Goal: Task Accomplishment & Management: Use online tool/utility

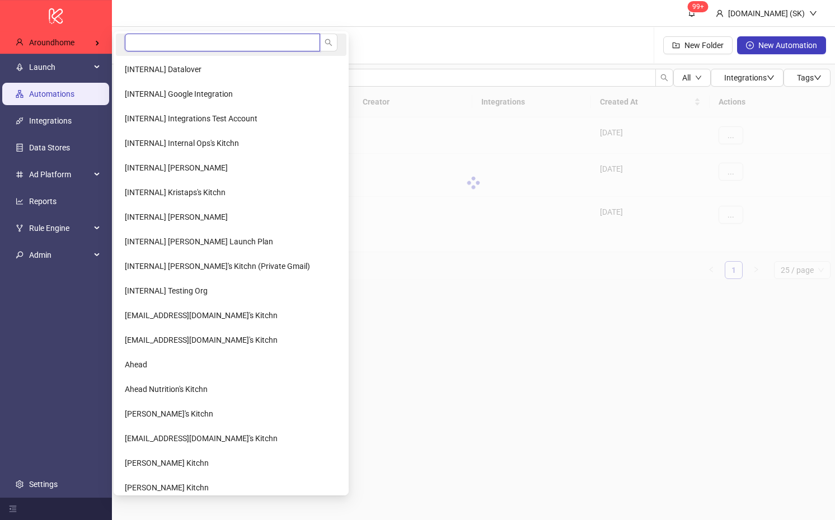
click at [168, 48] on input "search" at bounding box center [222, 43] width 195 height 18
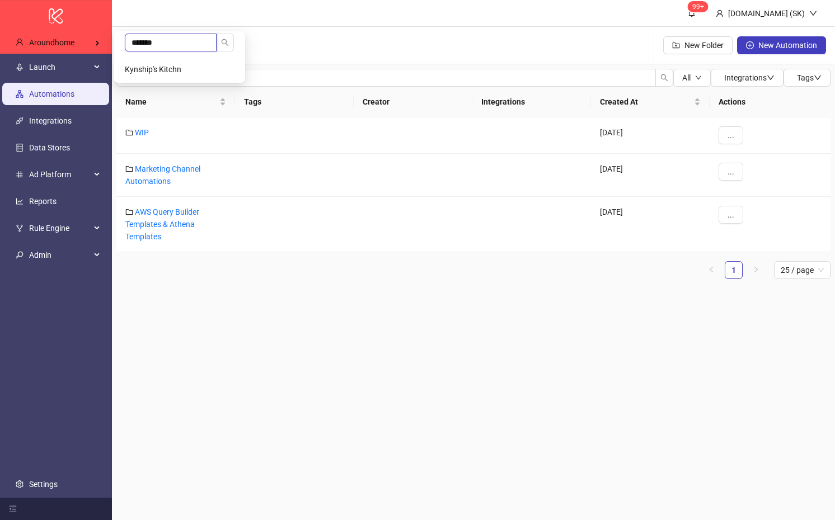
type input "*******"
click at [173, 56] on ul "******* Kynship's Kitchn" at bounding box center [179, 56] width 131 height 51
click at [172, 65] on span "Kynship's Kitchn" at bounding box center [153, 69] width 56 height 9
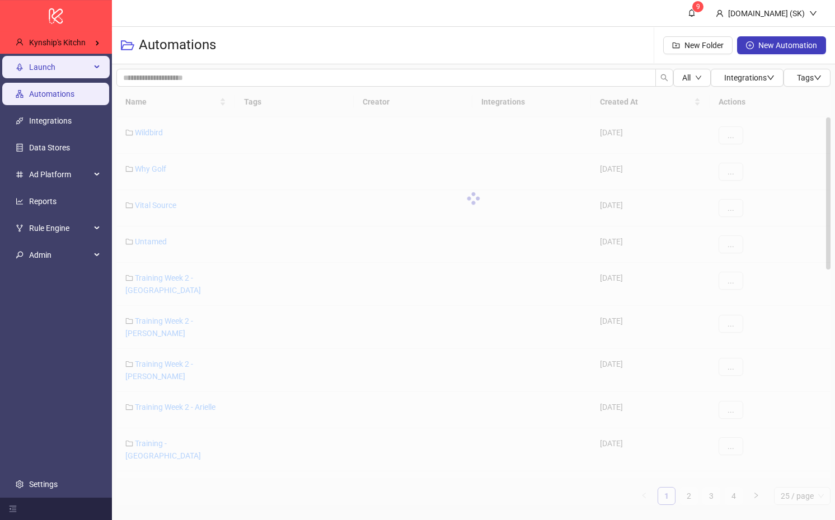
click at [92, 73] on div "Launch" at bounding box center [55, 67] width 107 height 22
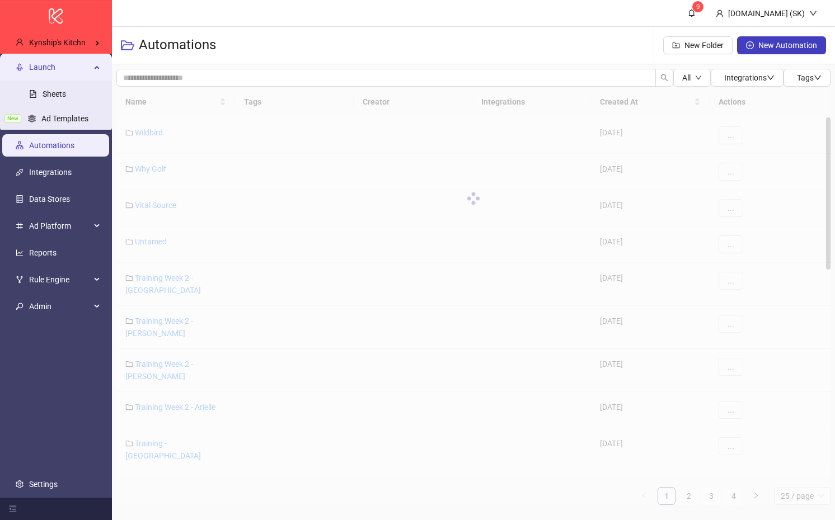
click at [66, 90] on link "Sheets" at bounding box center [54, 94] width 23 height 9
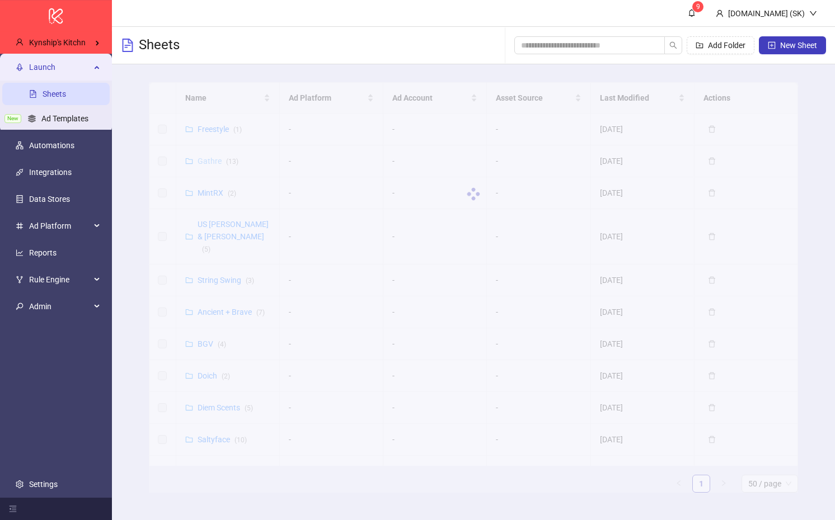
click at [211, 159] on div at bounding box center [473, 194] width 649 height 224
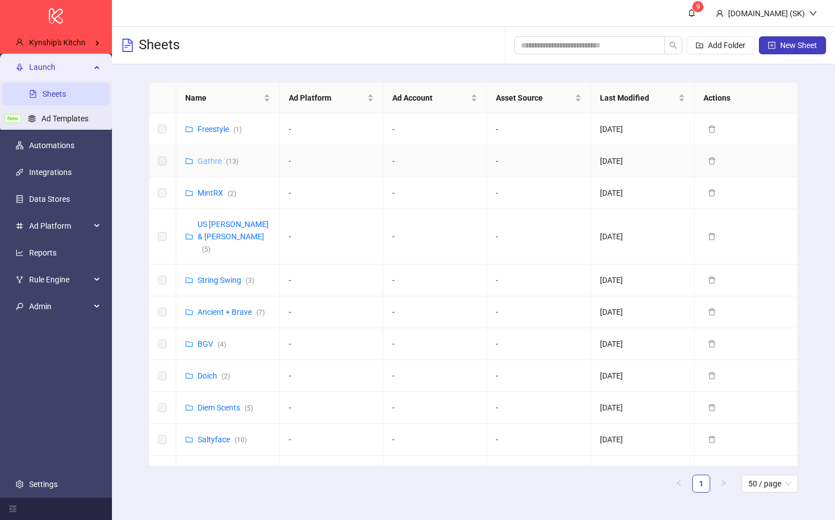
click at [211, 161] on link "Gathre ( 13 )" at bounding box center [217, 161] width 41 height 9
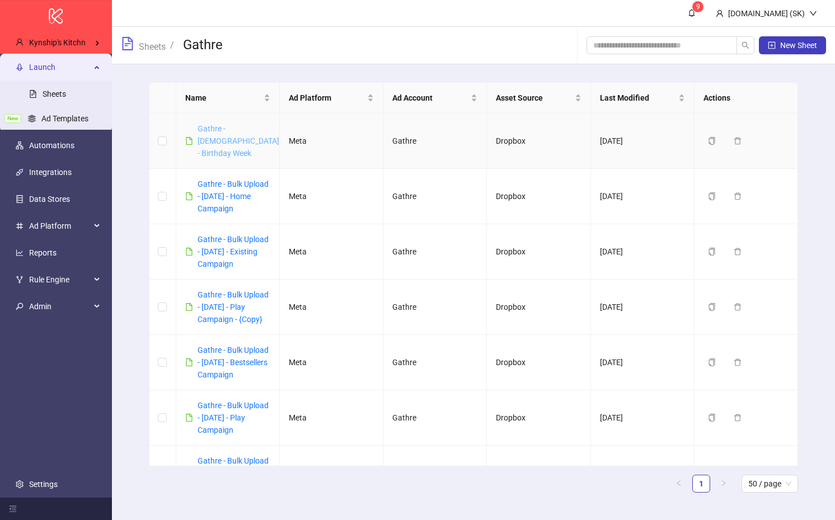
click at [228, 137] on link "Gathre - 10/13/25 - Birthday Week" at bounding box center [238, 141] width 82 height 34
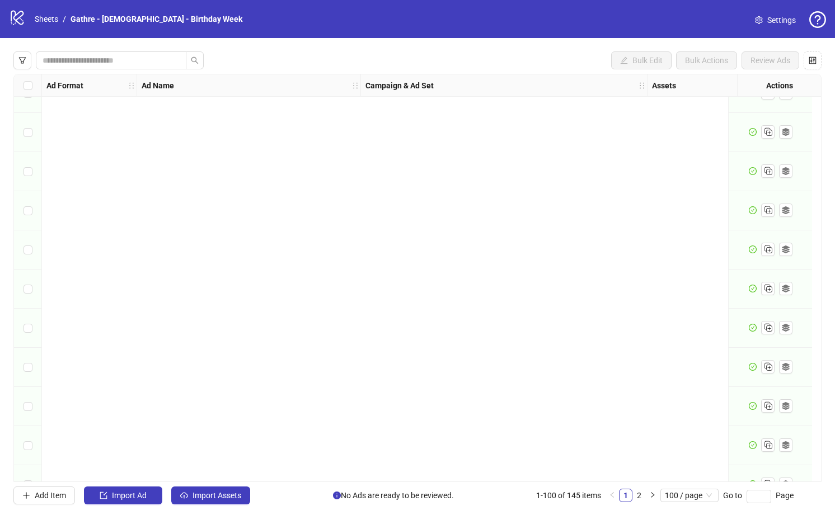
scroll to position [3535, 0]
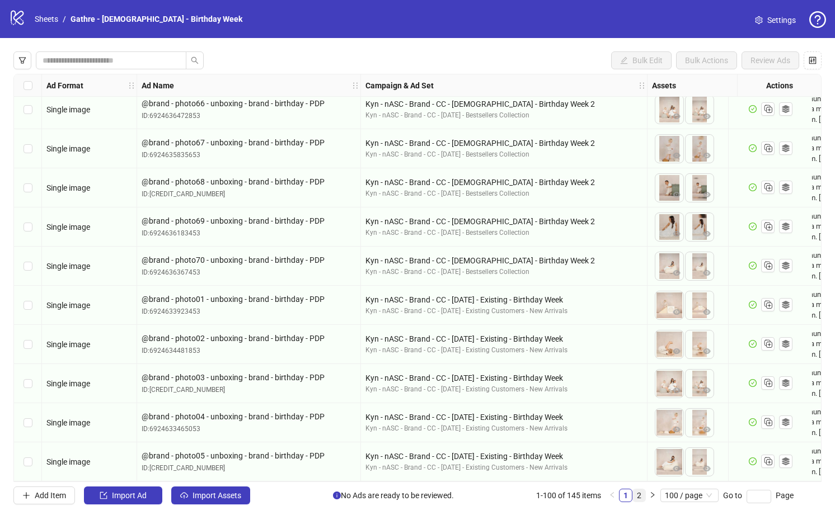
click at [639, 499] on link "2" at bounding box center [639, 495] width 12 height 12
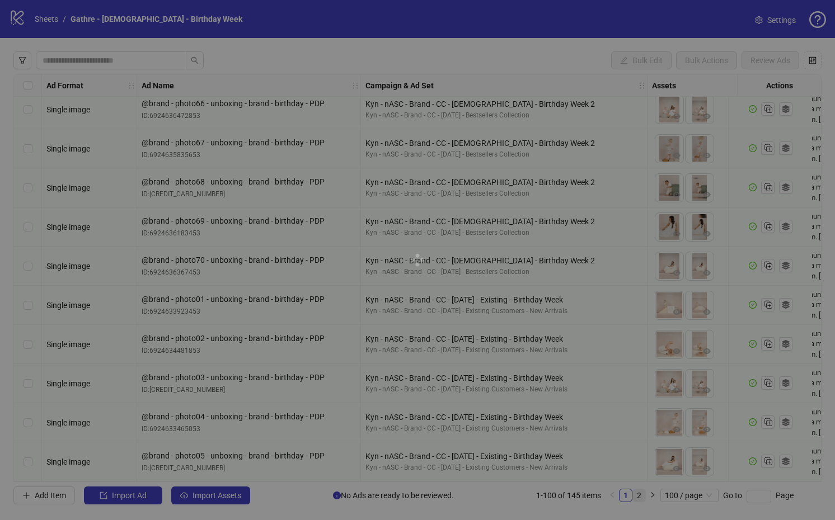
scroll to position [1382, 0]
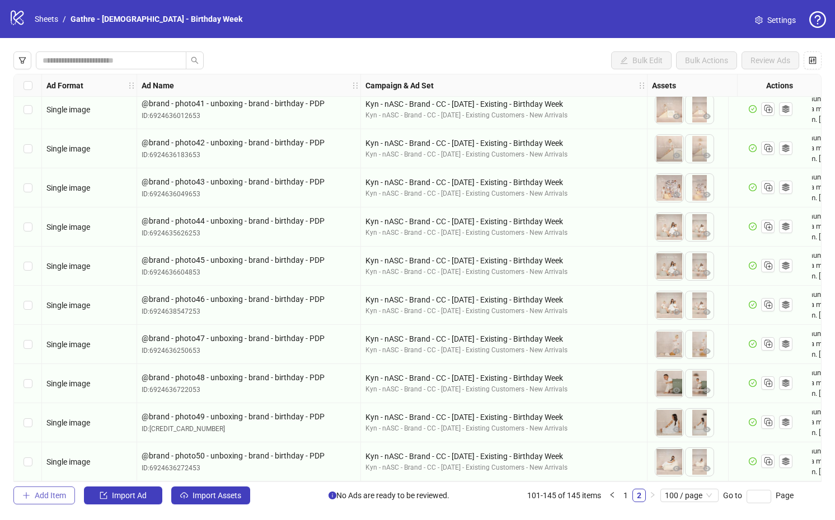
click at [62, 489] on button "Add Item" at bounding box center [44, 496] width 62 height 18
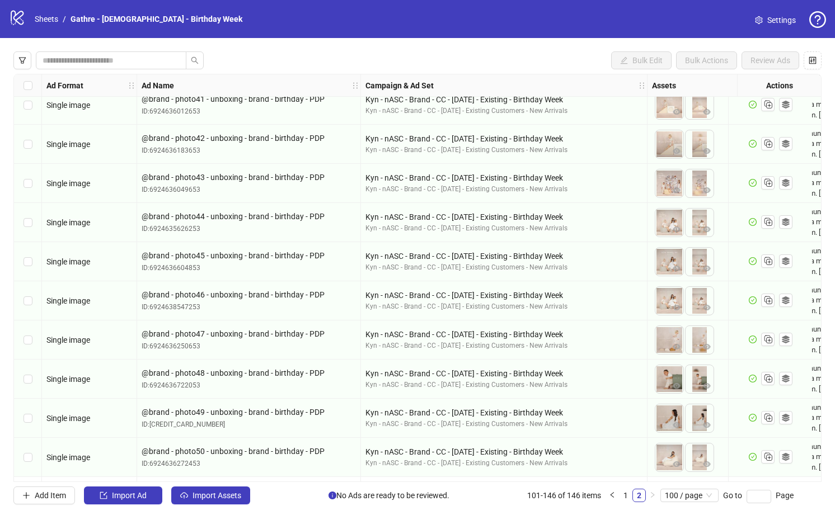
scroll to position [1421, 0]
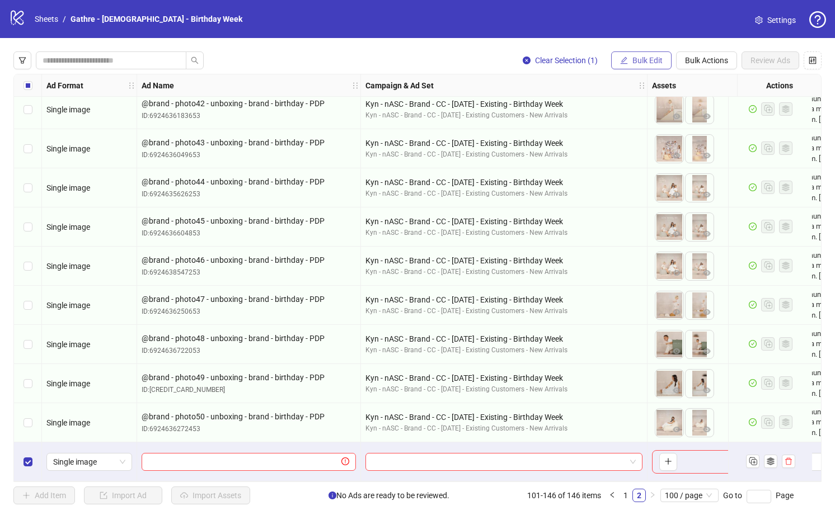
click at [659, 58] on span "Bulk Edit" at bounding box center [647, 60] width 30 height 9
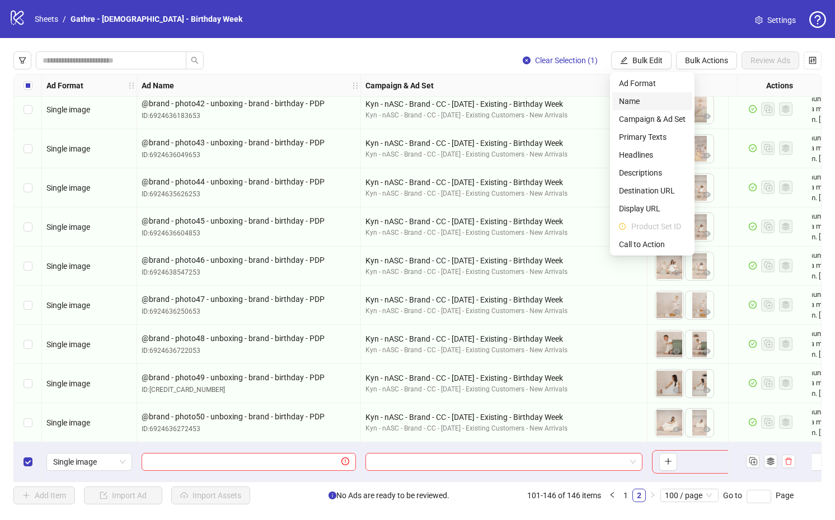
click at [644, 101] on span "Name" at bounding box center [652, 101] width 67 height 12
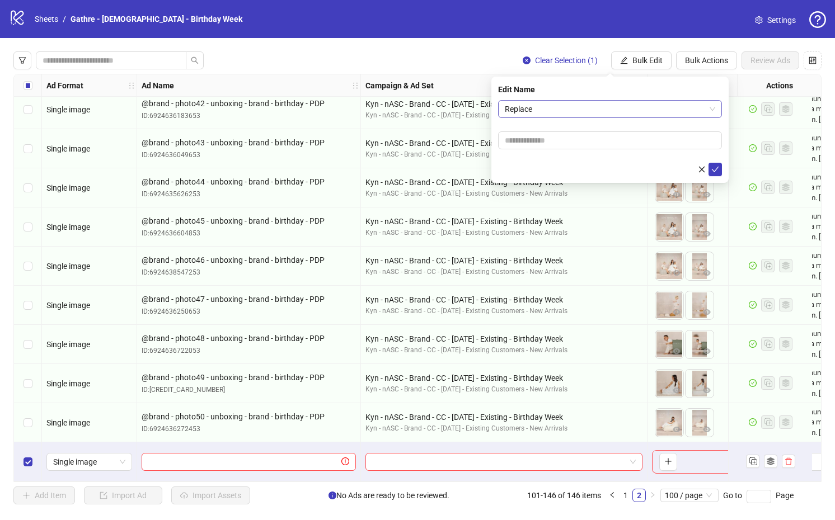
click at [601, 105] on span "Replace" at bounding box center [610, 109] width 210 height 17
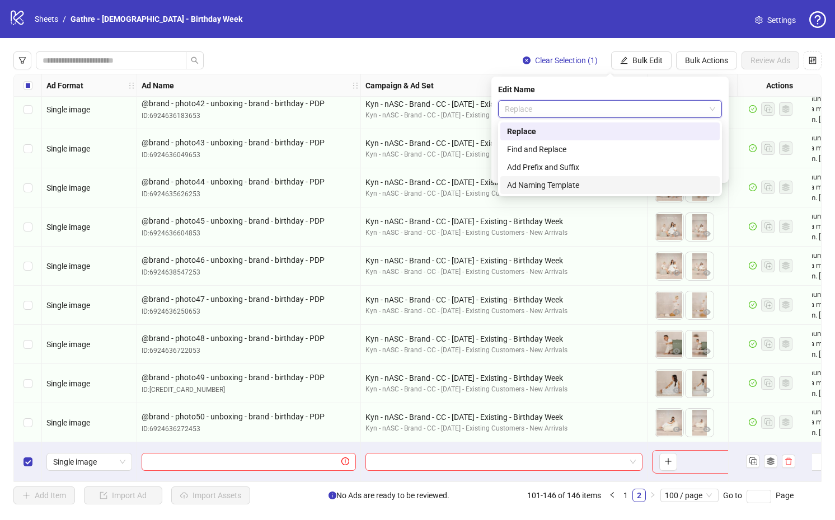
click at [554, 181] on div "Ad Naming Template" at bounding box center [610, 185] width 206 height 12
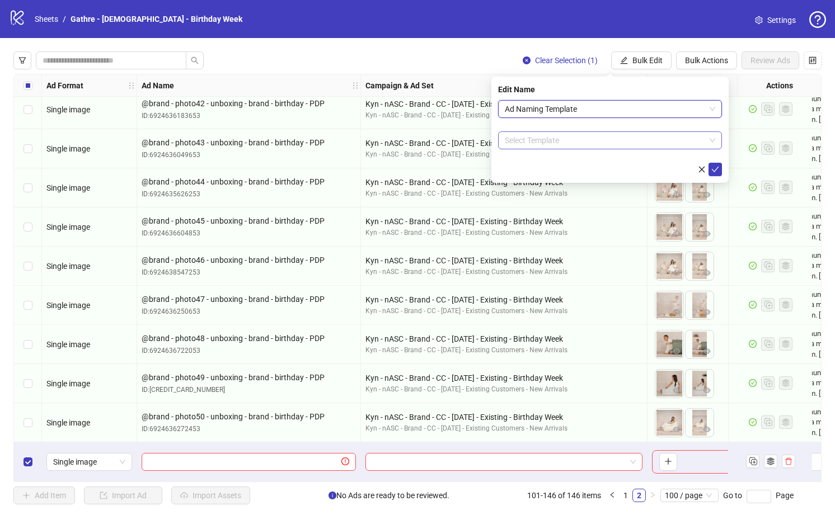
click at [553, 141] on input "search" at bounding box center [605, 140] width 200 height 17
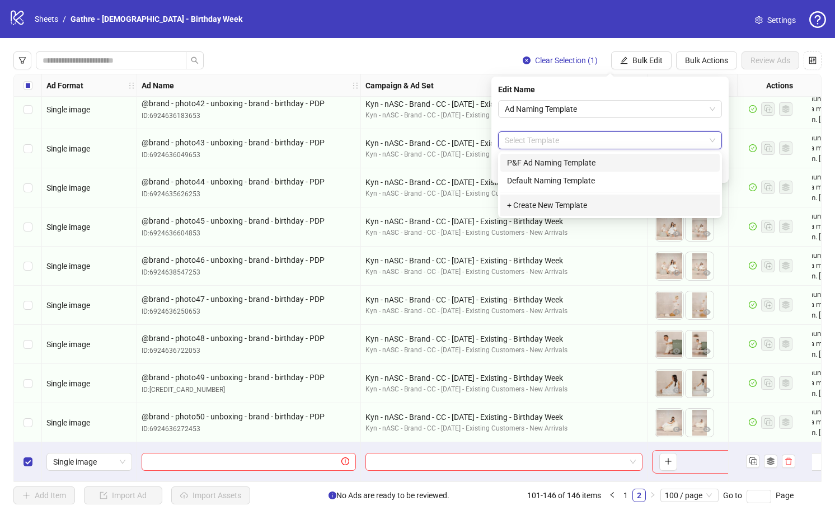
click at [564, 159] on div "P&F Ad Naming Template" at bounding box center [610, 163] width 206 height 12
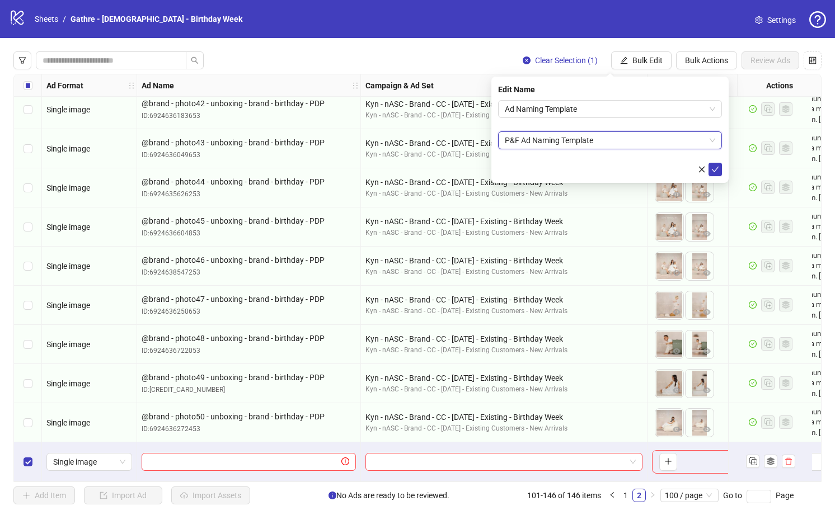
click at [566, 143] on span "P&F Ad Naming Template" at bounding box center [610, 140] width 210 height 17
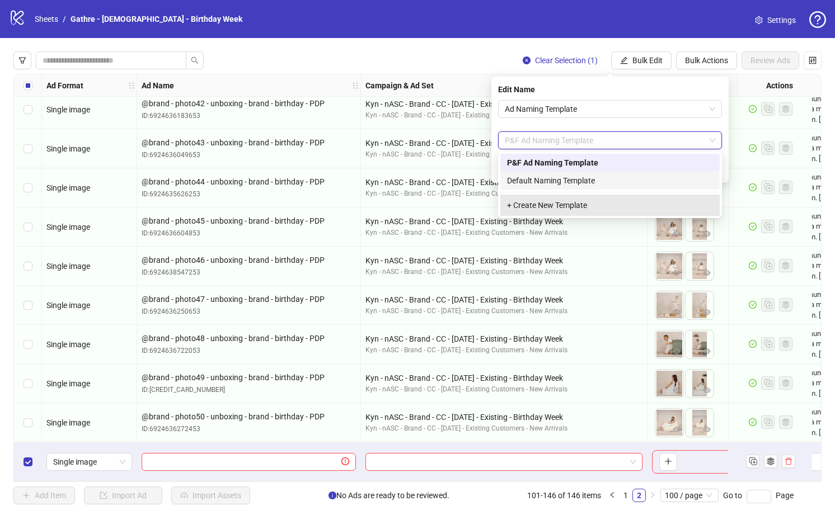
click at [553, 206] on div "+ Create New Template" at bounding box center [609, 205] width 219 height 21
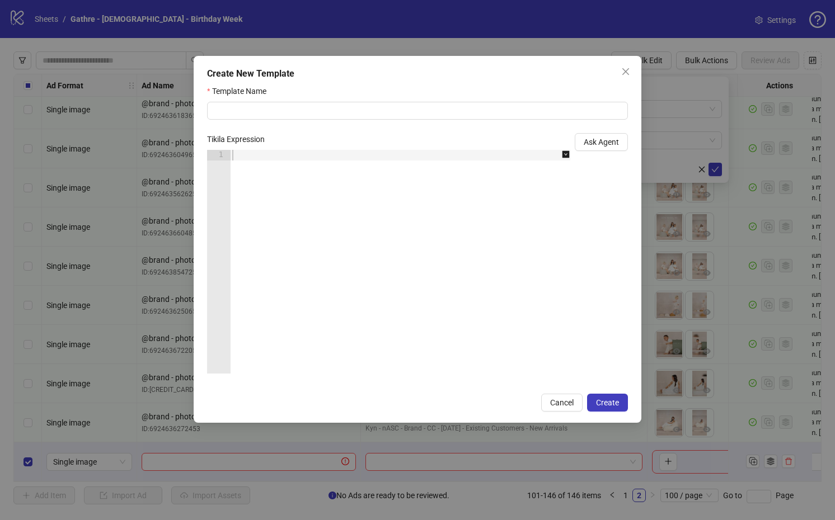
click at [410, 168] on div at bounding box center [406, 272] width 352 height 245
click at [623, 76] on icon "close" at bounding box center [625, 71] width 9 height 9
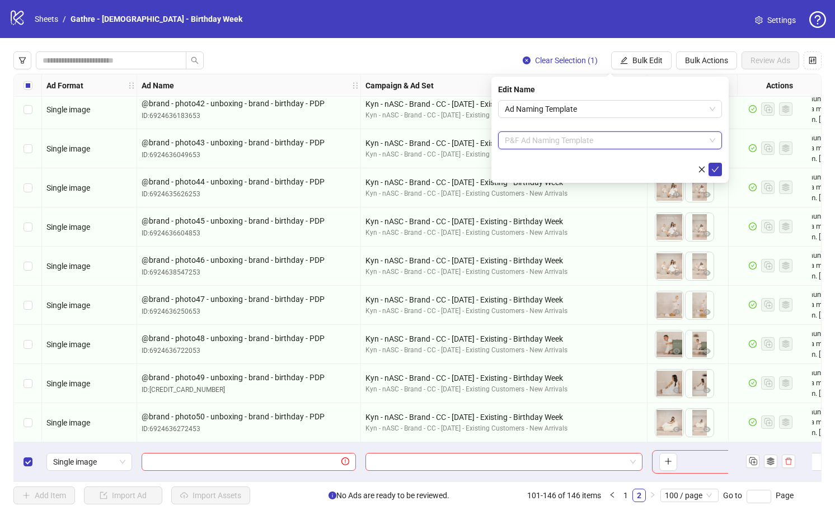
click at [583, 136] on span "P&F Ad Naming Template" at bounding box center [610, 140] width 210 height 17
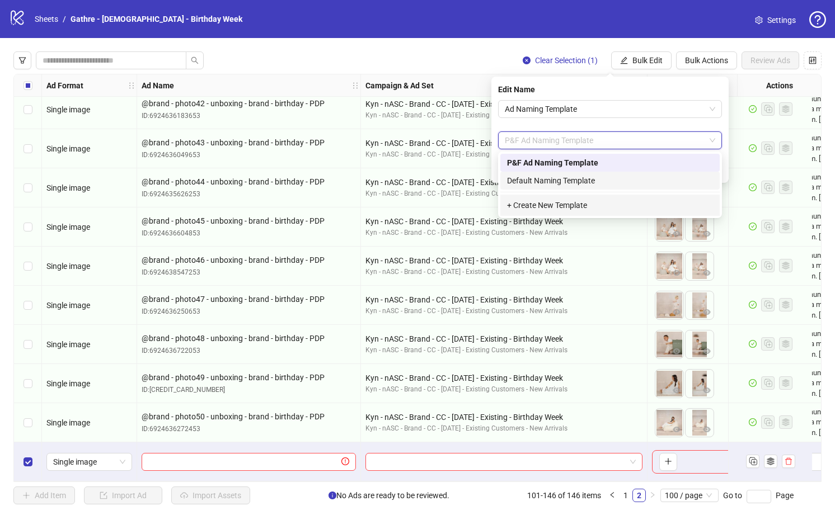
click at [559, 175] on div "Default Naming Template" at bounding box center [610, 181] width 206 height 12
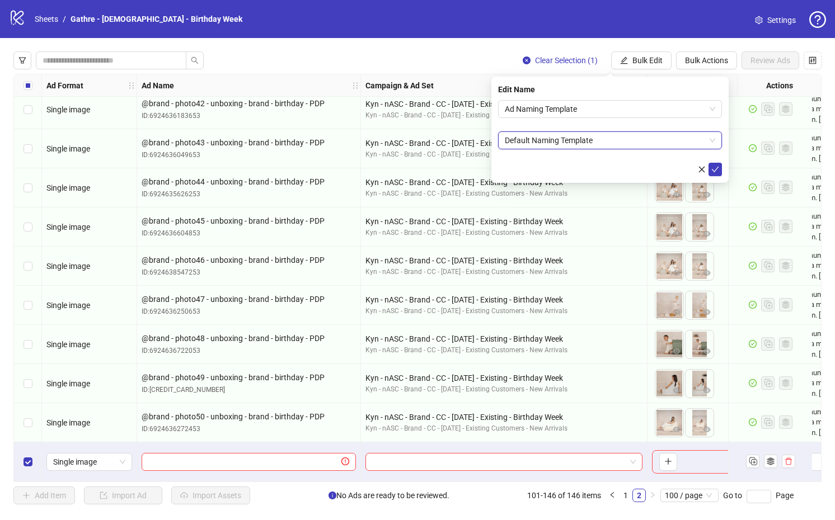
click at [632, 144] on span "Default Naming Template" at bounding box center [610, 140] width 210 height 17
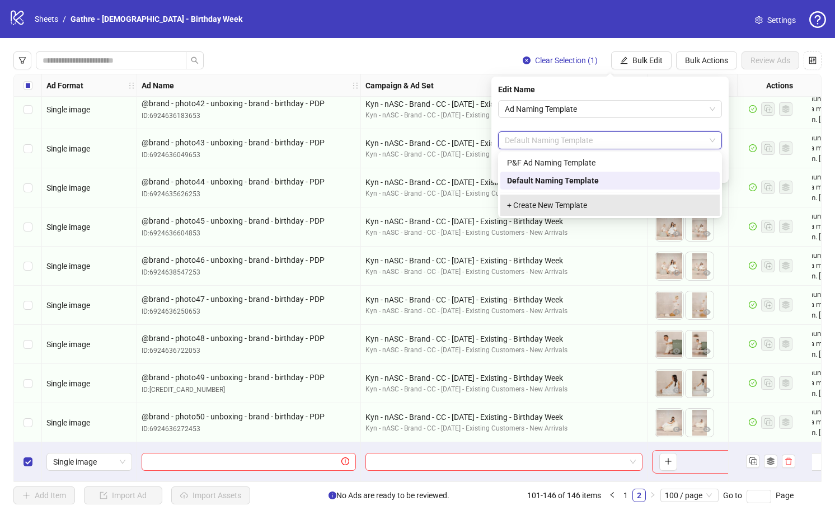
click at [560, 204] on div "+ Create New Template" at bounding box center [609, 205] width 219 height 21
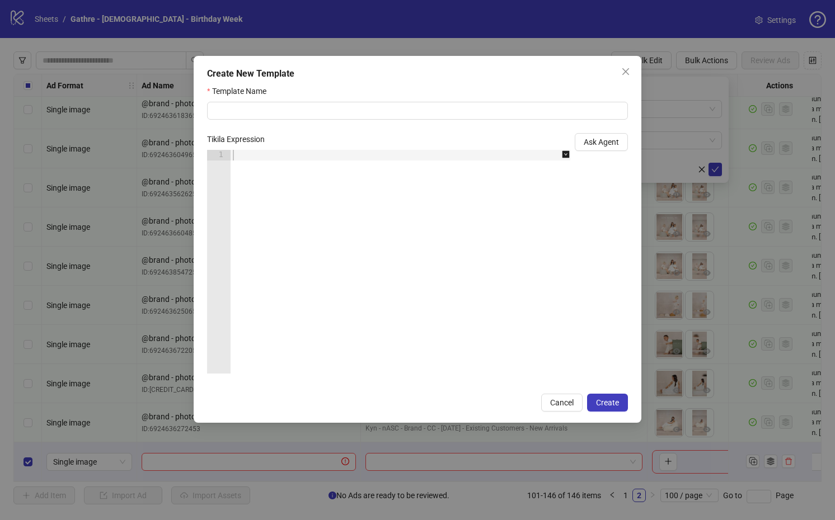
click at [454, 218] on div at bounding box center [406, 272] width 352 height 245
click at [391, 144] on div "Tikila Expression" at bounding box center [388, 141] width 363 height 17
click at [373, 176] on div at bounding box center [406, 272] width 352 height 245
click at [625, 67] on icon "close" at bounding box center [625, 71] width 9 height 9
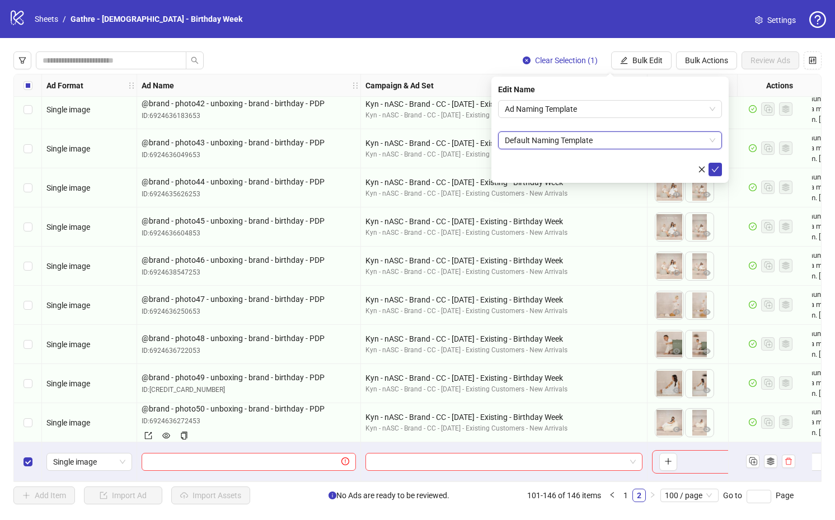
click at [309, 405] on span "@brand - photo50 - unboxing - brand - birthday - PDP" at bounding box center [249, 409] width 214 height 12
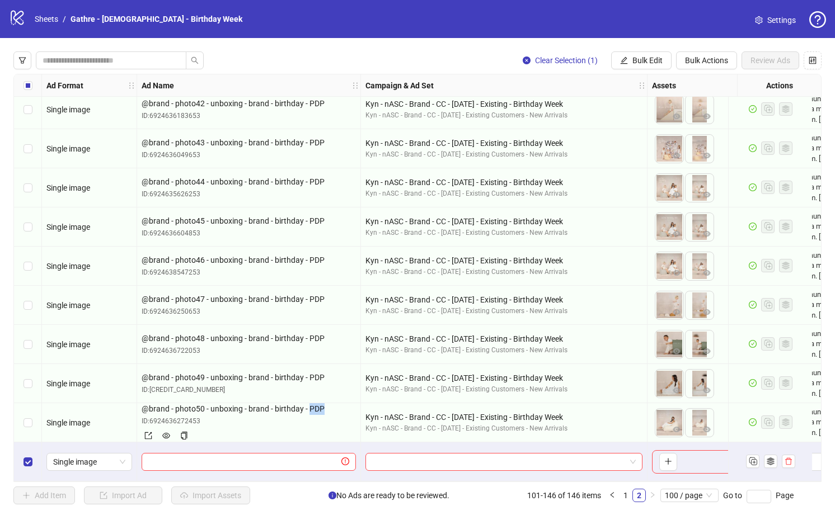
click at [309, 405] on span "@brand - photo50 - unboxing - brand - birthday - PDP" at bounding box center [249, 409] width 214 height 12
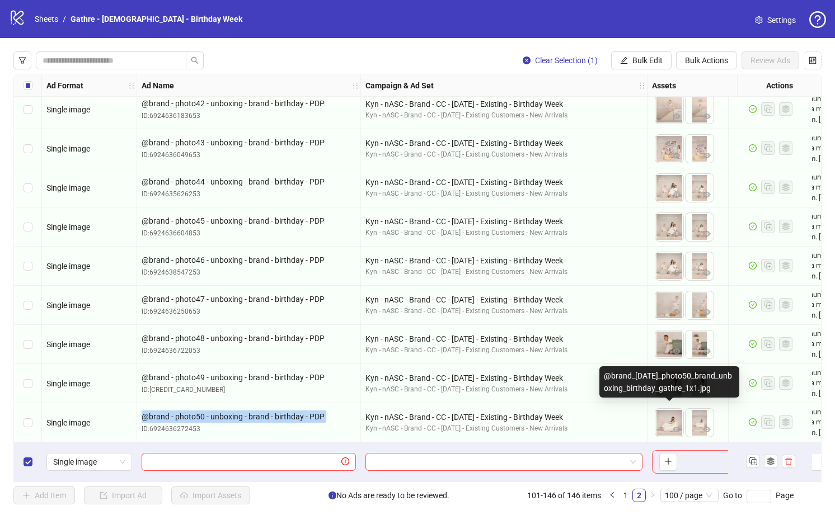
drag, startPoint x: 661, startPoint y: 392, endPoint x: 602, endPoint y: 357, distance: 67.9
click at [602, 366] on div "@brand_10-13-25_photo50_brand_unboxing_birthday_gathre_1x1.jpg" at bounding box center [669, 381] width 140 height 31
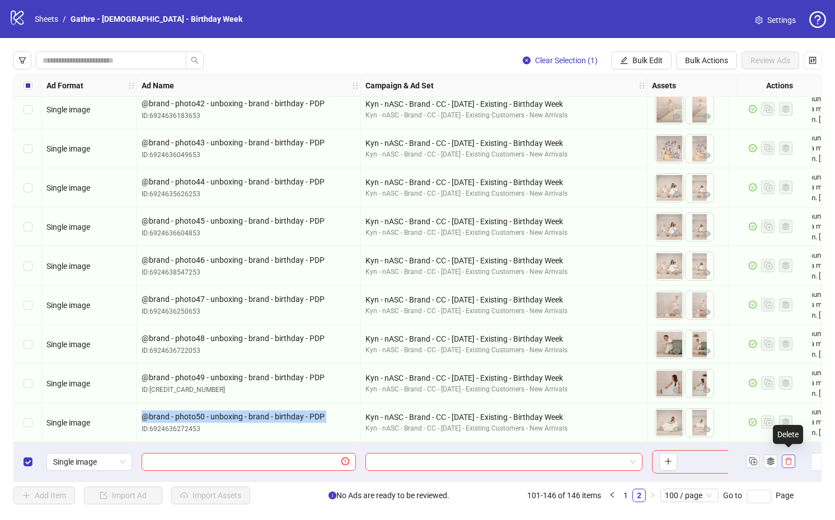
click at [790, 458] on icon "delete" at bounding box center [788, 462] width 8 height 8
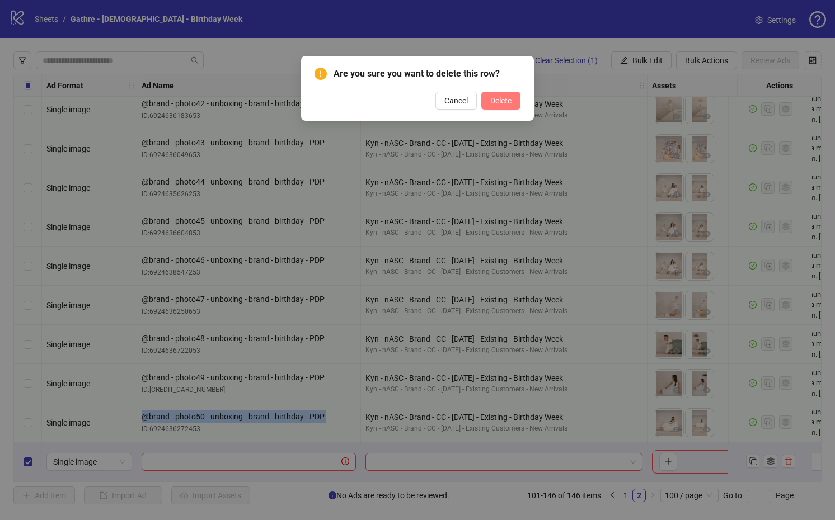
click at [500, 101] on span "Delete" at bounding box center [500, 100] width 21 height 9
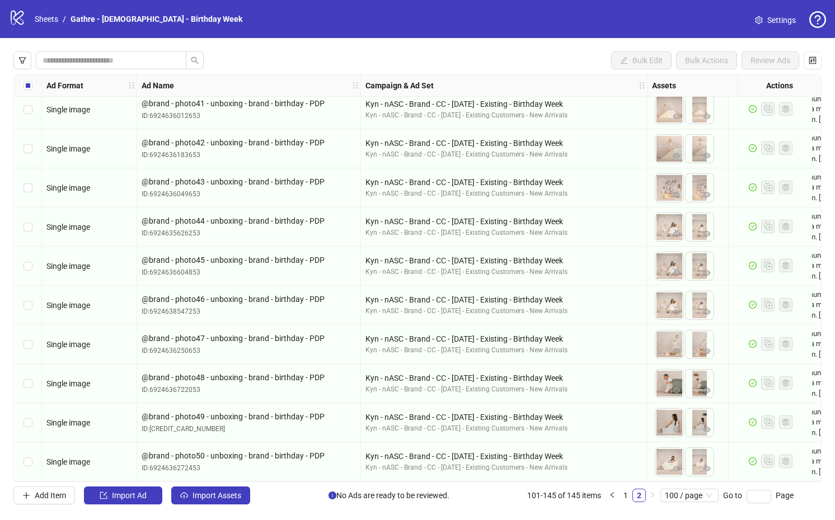
click at [401, 60] on div "Bulk Edit Bulk Actions Review Ads" at bounding box center [417, 60] width 808 height 18
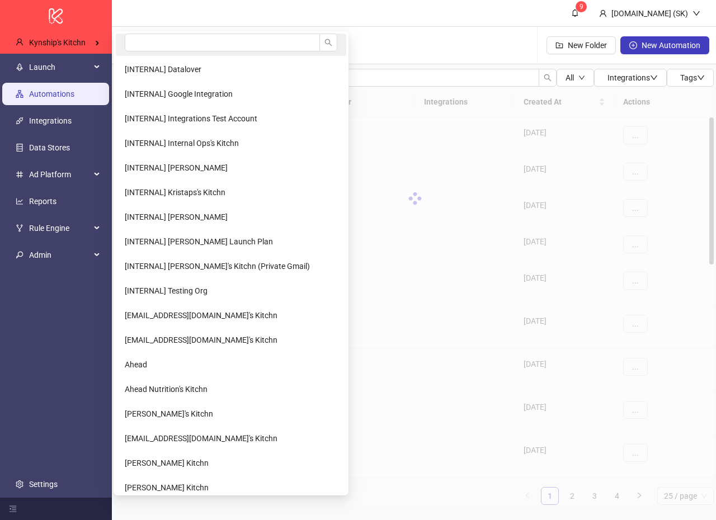
click at [150, 55] on li at bounding box center [231, 45] width 230 height 22
click at [164, 36] on input "search" at bounding box center [222, 43] width 195 height 18
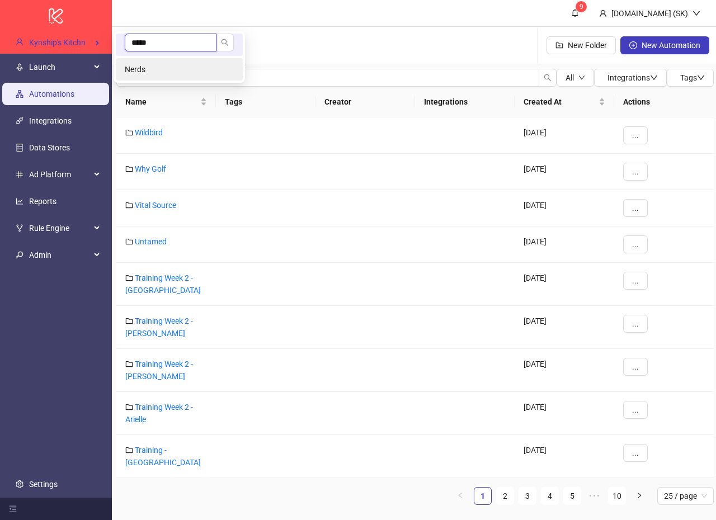
type input "*****"
click at [164, 69] on li "Nerds" at bounding box center [179, 69] width 127 height 22
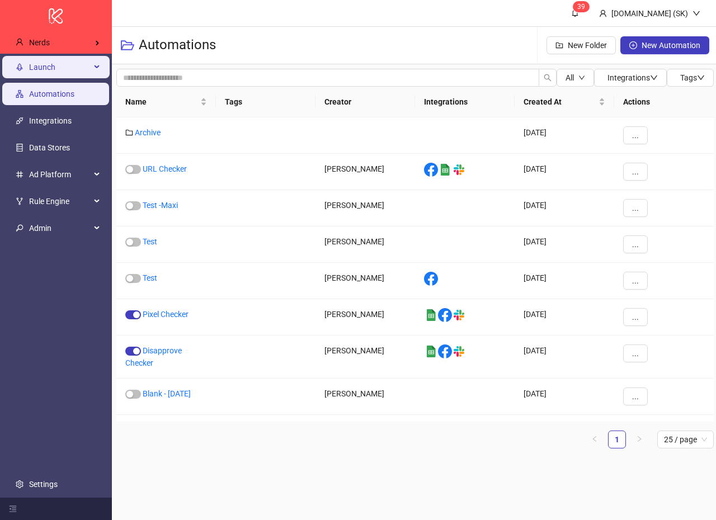
click at [68, 70] on span "Launch" at bounding box center [60, 67] width 62 height 22
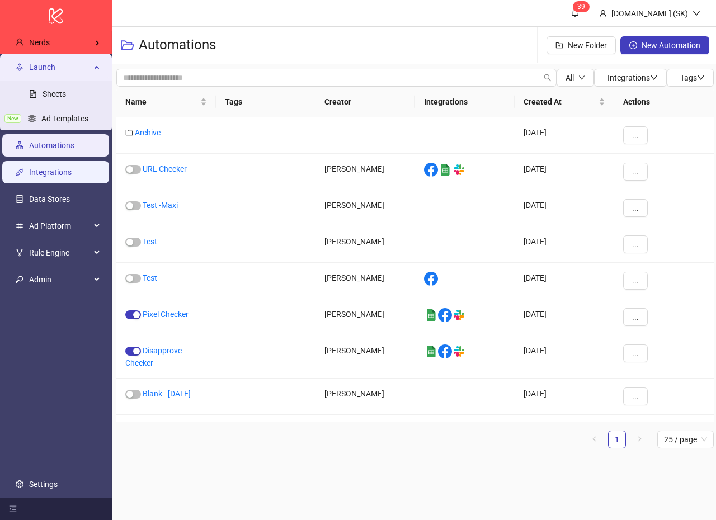
click at [72, 173] on link "Integrations" at bounding box center [50, 172] width 43 height 9
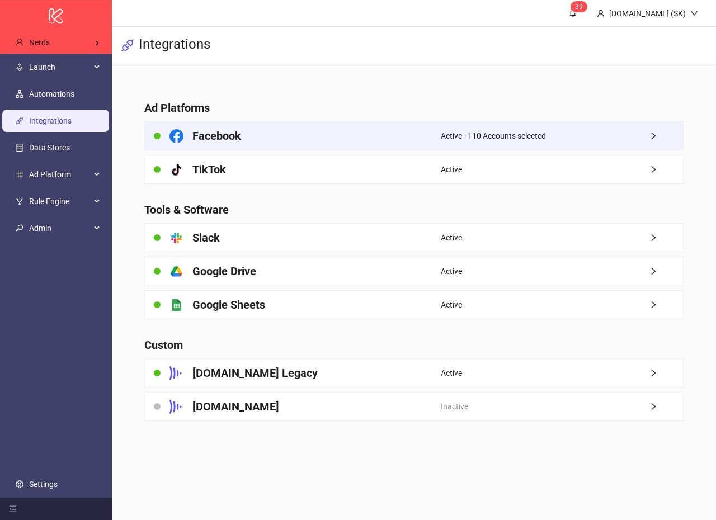
click at [395, 140] on div "Facebook" at bounding box center [293, 136] width 296 height 28
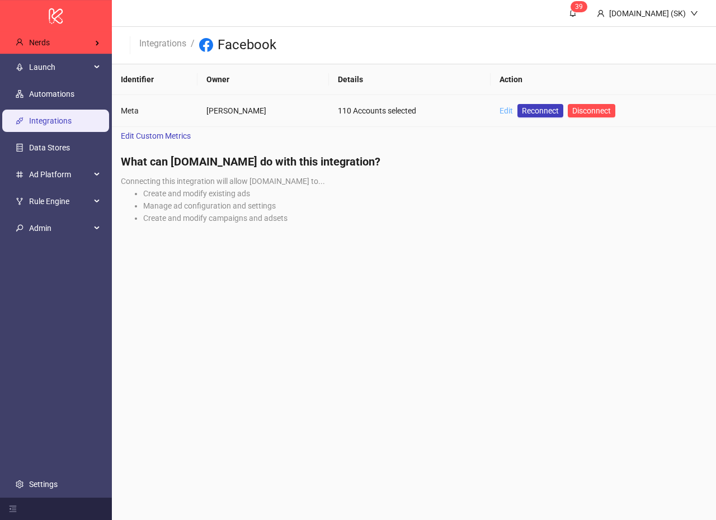
click at [500, 111] on link "Edit" at bounding box center [506, 110] width 13 height 9
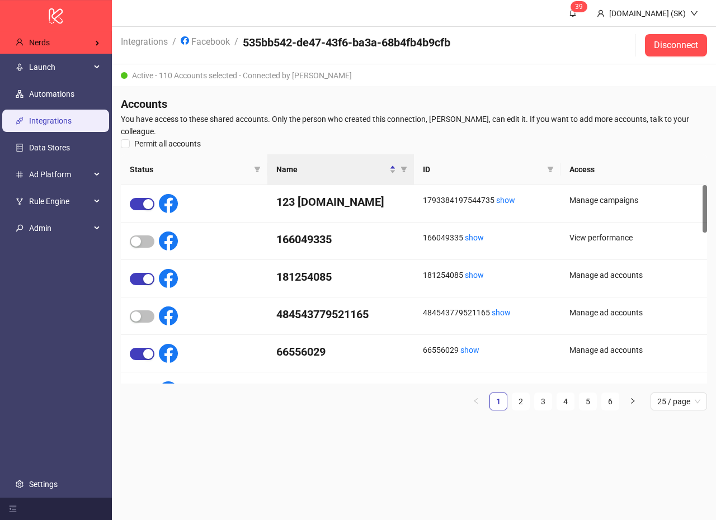
click at [308, 475] on main "3 9 Kitchn.io (SK) Integrations / Facebook / 535bb542-de47-43f6-ba3a-68b4fb4b9c…" at bounding box center [414, 260] width 604 height 520
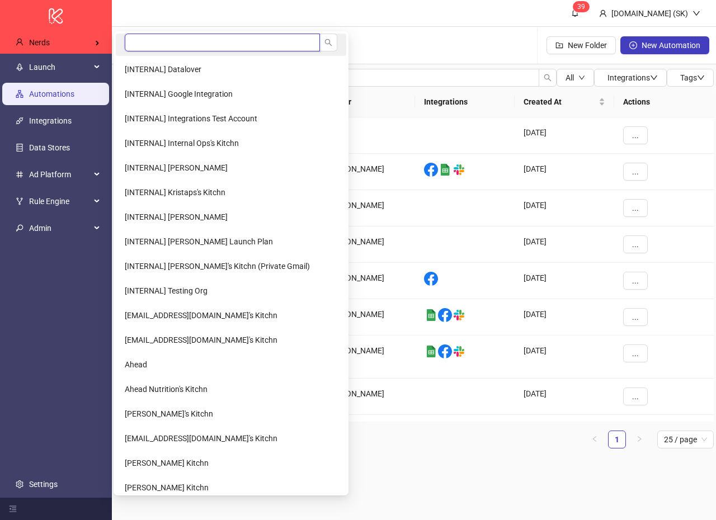
click at [129, 44] on input "search" at bounding box center [222, 43] width 195 height 18
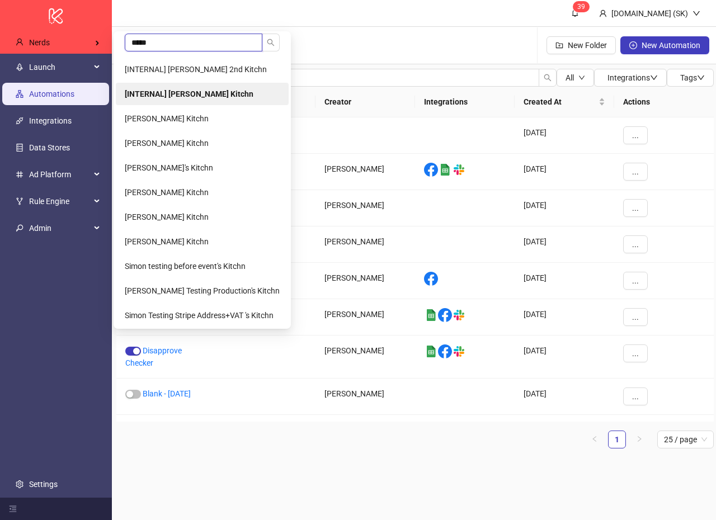
type input "*****"
click at [143, 96] on b "[INTERNAL] [PERSON_NAME] Kitchn" at bounding box center [189, 94] width 129 height 9
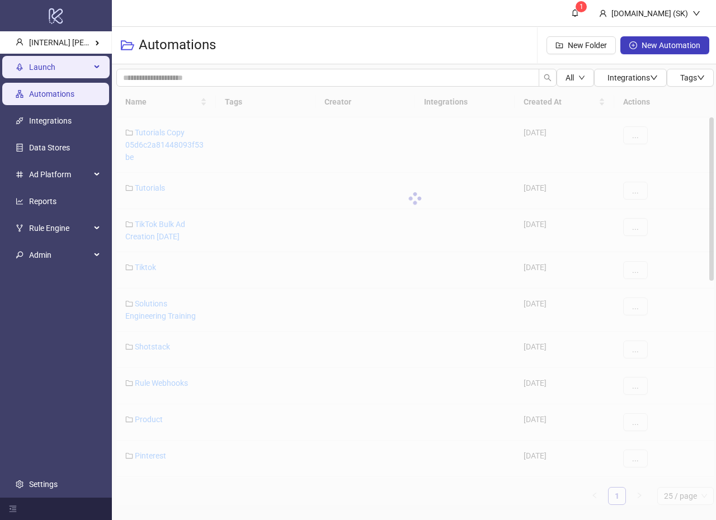
click at [87, 72] on span "Launch" at bounding box center [60, 67] width 62 height 22
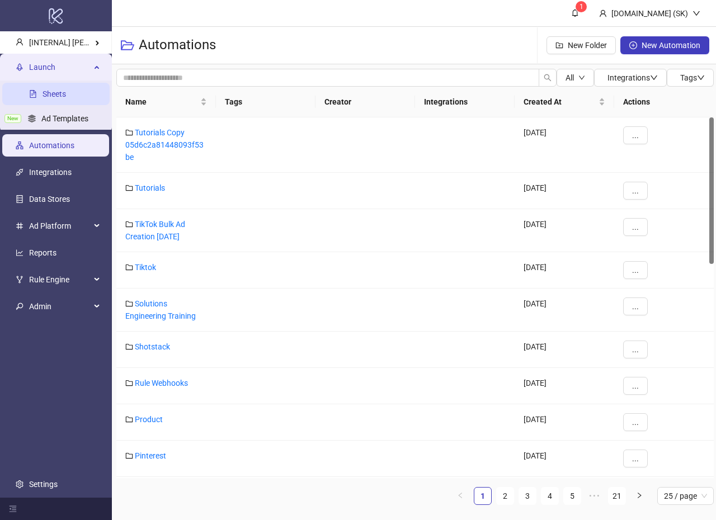
click at [66, 98] on link "Sheets" at bounding box center [54, 94] width 23 height 9
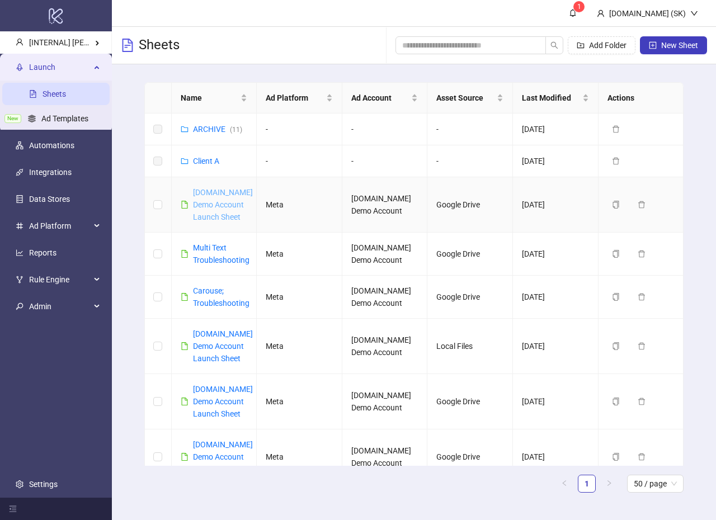
click at [227, 193] on link "Kitchn.io Demo Account Launch Sheet" at bounding box center [223, 205] width 60 height 34
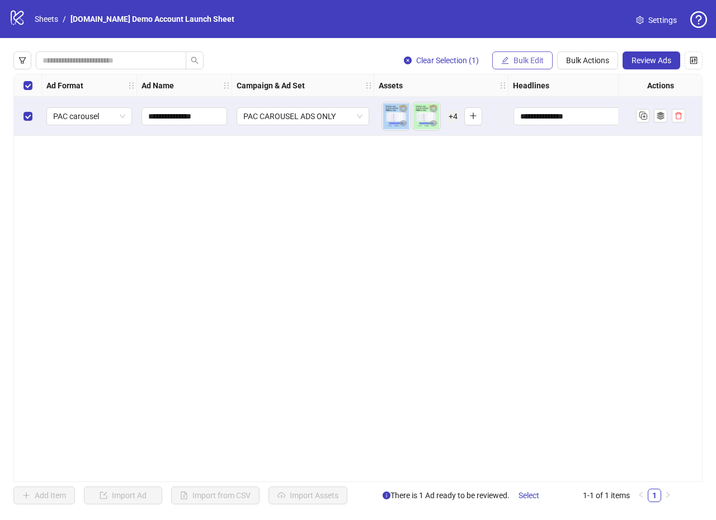
click at [528, 59] on span "Bulk Edit" at bounding box center [529, 60] width 30 height 9
click at [529, 102] on span "Name" at bounding box center [533, 101] width 67 height 12
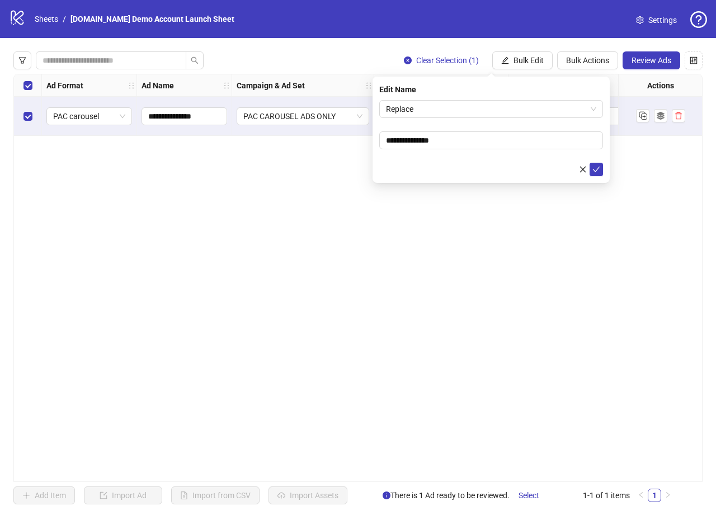
click at [492, 98] on div "**********" at bounding box center [491, 130] width 237 height 106
click at [489, 106] on span "Replace" at bounding box center [491, 109] width 210 height 17
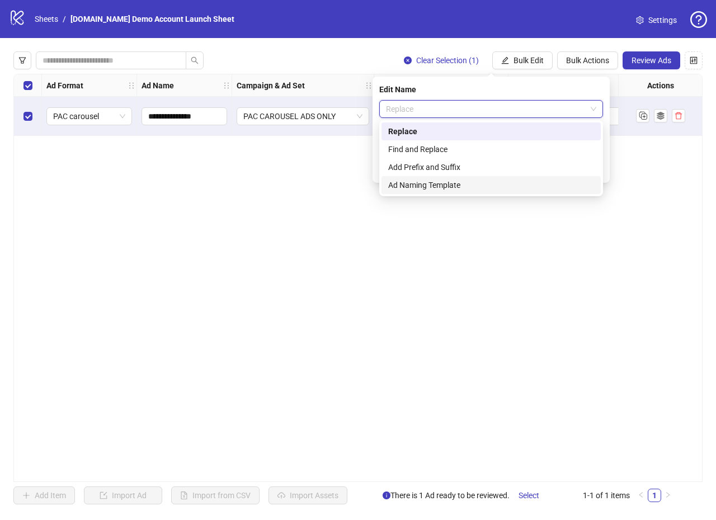
click at [452, 185] on div "Ad Naming Template" at bounding box center [491, 185] width 206 height 12
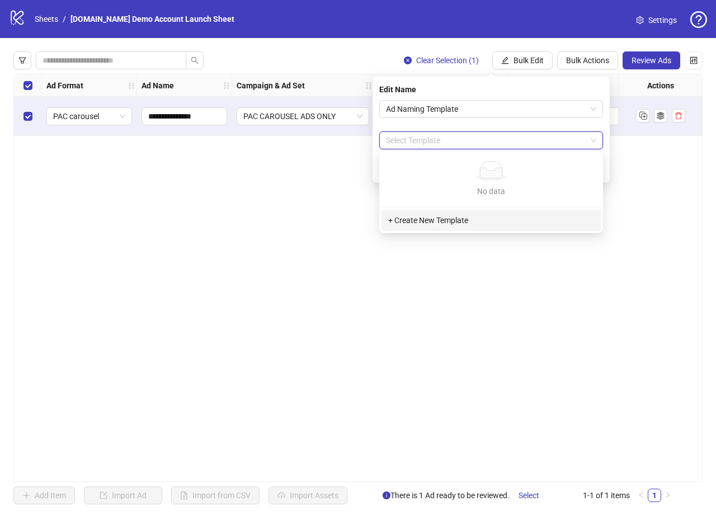
click at [456, 143] on input "search" at bounding box center [486, 140] width 200 height 17
click at [445, 225] on div "+ Create New Template" at bounding box center [491, 220] width 219 height 21
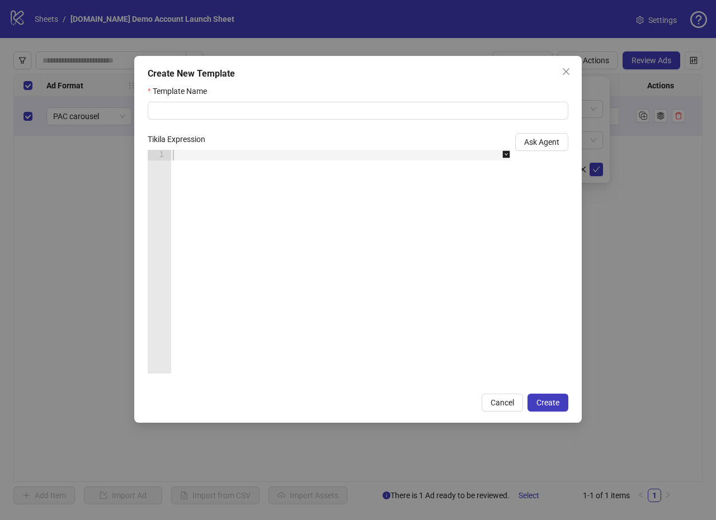
click at [272, 194] on div at bounding box center [347, 272] width 352 height 245
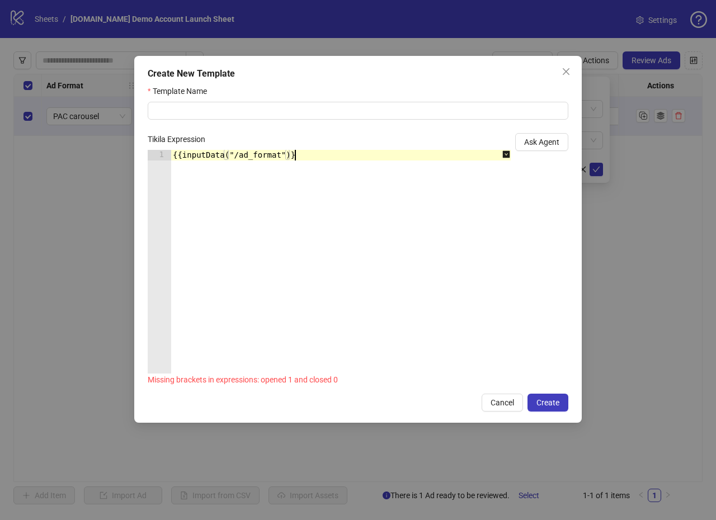
scroll to position [0, 8]
type textarea "**********"
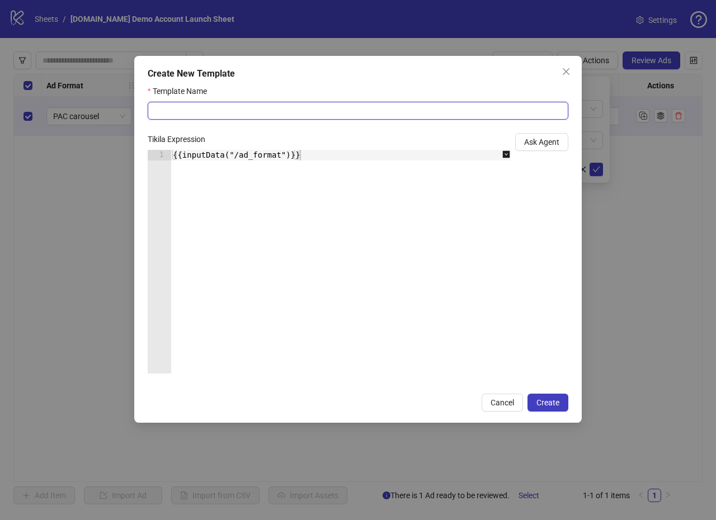
click at [254, 112] on input "Template Name" at bounding box center [358, 111] width 421 height 18
type input "**********"
click at [542, 409] on button "Create" at bounding box center [548, 403] width 41 height 18
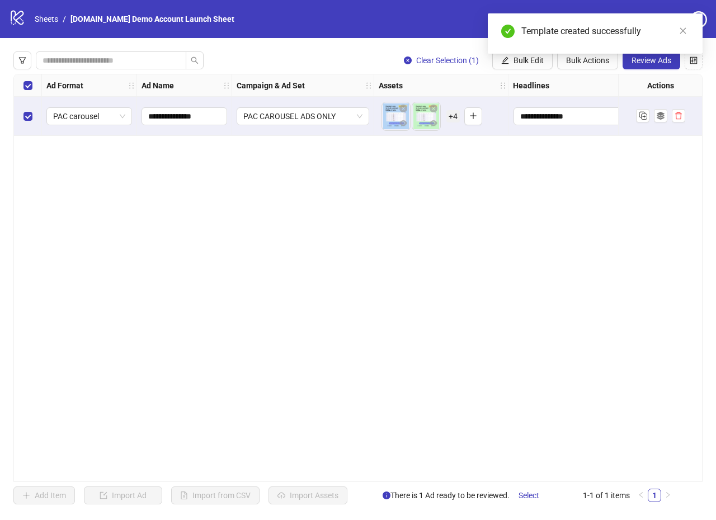
click at [610, 180] on div "**********" at bounding box center [357, 278] width 689 height 408
click at [518, 54] on div "Template created successfully" at bounding box center [595, 33] width 215 height 40
click at [525, 65] on button "Bulk Edit" at bounding box center [522, 60] width 60 height 18
click at [525, 103] on span "Name" at bounding box center [533, 101] width 67 height 12
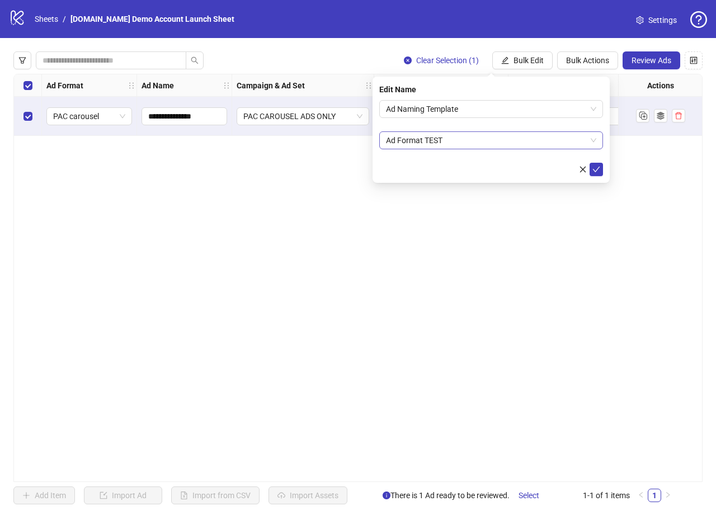
click at [478, 142] on span "Ad Format TEST" at bounding box center [491, 140] width 210 height 17
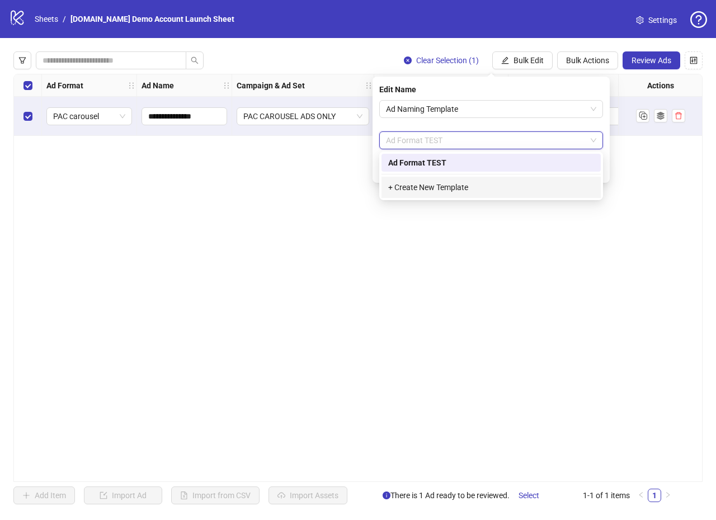
click at [462, 123] on form "Ad Naming Template Ad Format TEST" at bounding box center [491, 138] width 224 height 76
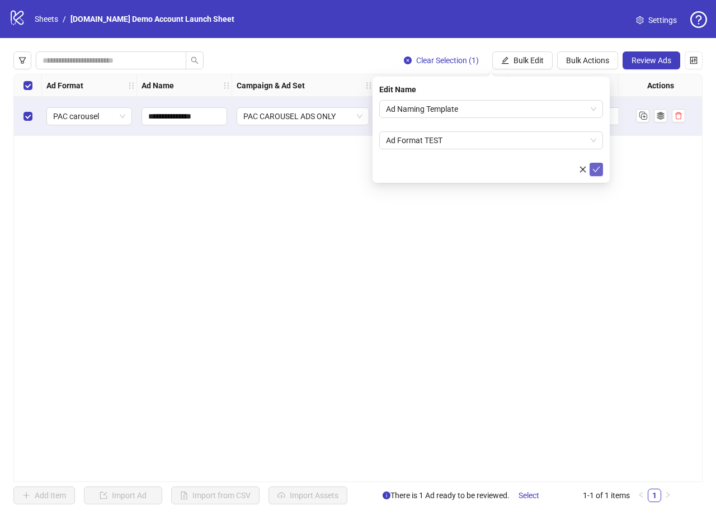
click at [596, 172] on icon "check" at bounding box center [596, 170] width 8 height 8
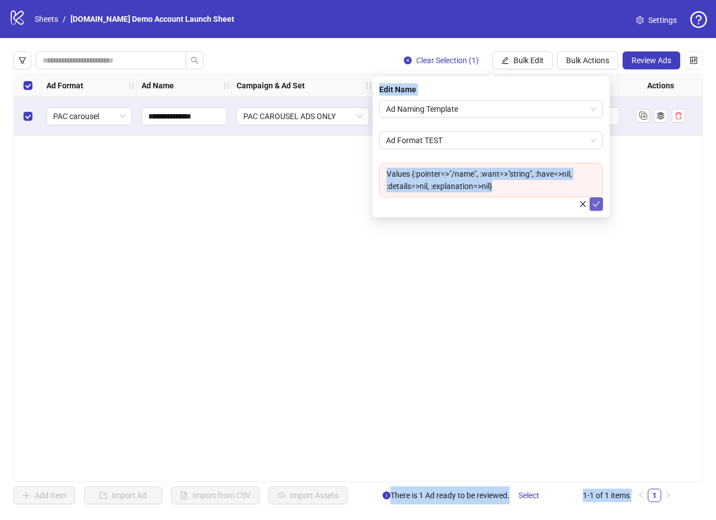
drag, startPoint x: 517, startPoint y: 187, endPoint x: 368, endPoint y: 182, distance: 148.9
click at [368, 182] on body "**********" at bounding box center [358, 260] width 716 height 520
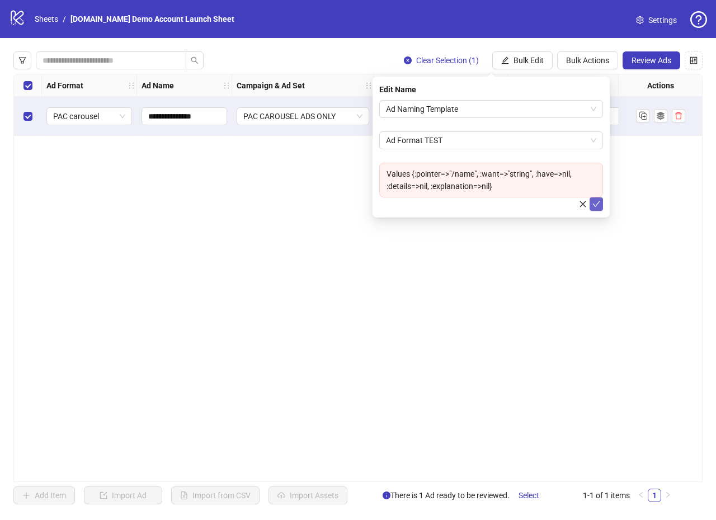
click at [326, 185] on div "**********" at bounding box center [357, 278] width 689 height 408
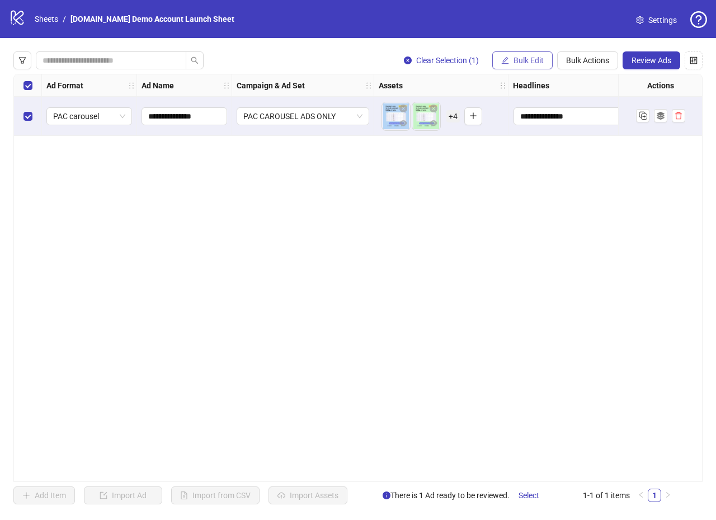
click at [529, 63] on span "Bulk Edit" at bounding box center [529, 60] width 30 height 9
click at [542, 106] on span "Name" at bounding box center [533, 101] width 67 height 12
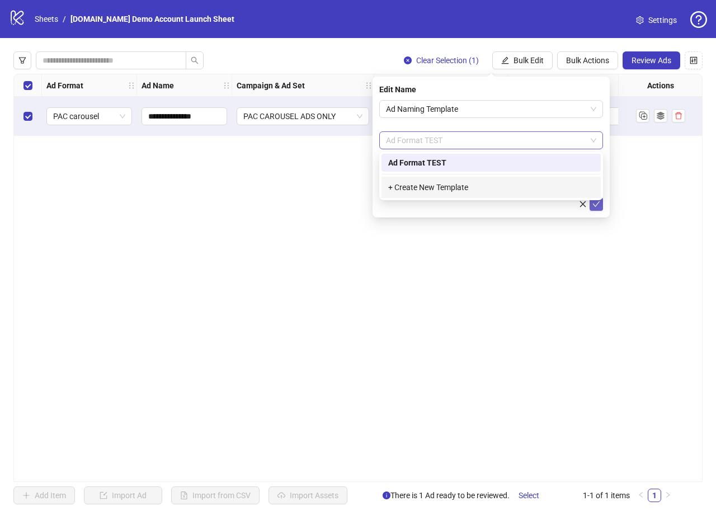
click at [525, 138] on span "Ad Format TEST" at bounding box center [491, 140] width 210 height 17
click at [493, 125] on form "Ad Naming Template Ad Format TEST Ad Format TEST Values {:pointer=>"/name", :wa…" at bounding box center [491, 155] width 224 height 111
click at [480, 139] on span "Ad Format TEST" at bounding box center [491, 140] width 210 height 17
click at [449, 180] on div "+ Create New Template" at bounding box center [491, 187] width 219 height 21
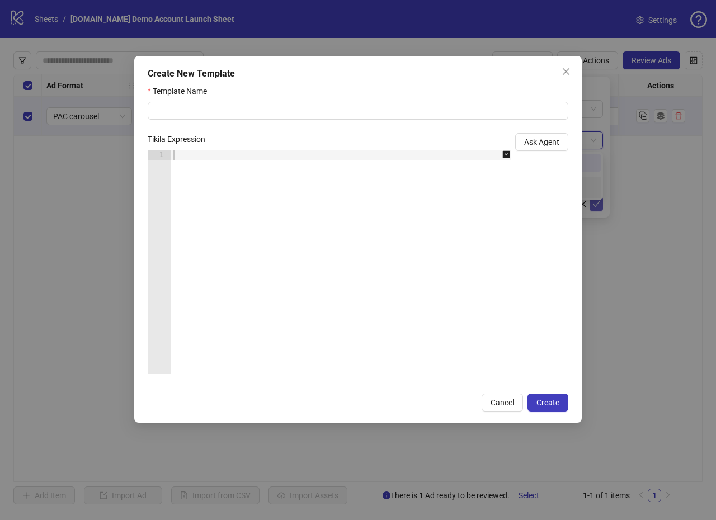
click at [327, 200] on div at bounding box center [347, 272] width 352 height 245
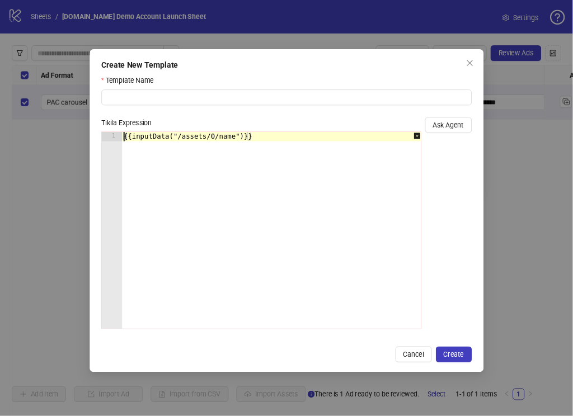
scroll to position [0, 10]
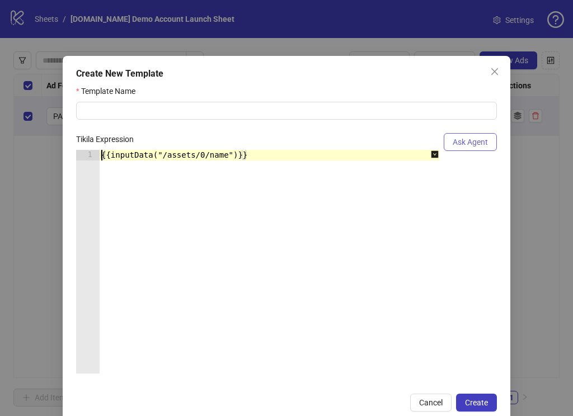
click at [487, 142] on span "Ask Agent" at bounding box center [470, 142] width 35 height 9
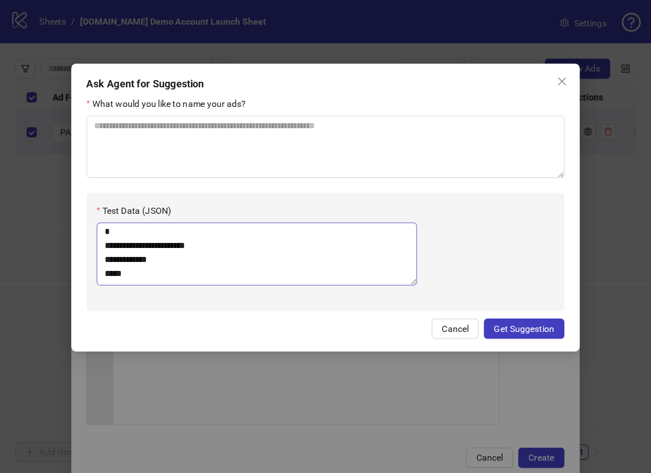
scroll to position [0, 0]
click at [495, 72] on icon "close" at bounding box center [494, 71] width 9 height 9
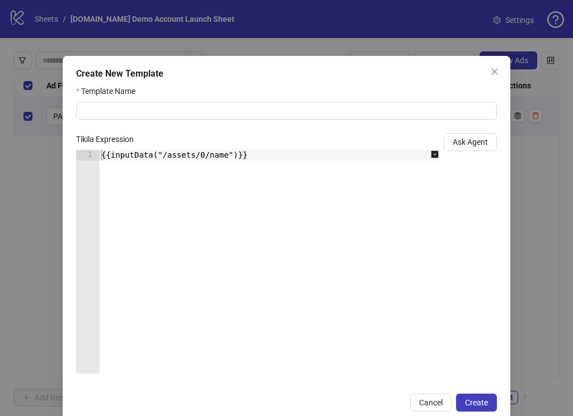
click at [334, 163] on div "{{inputData("/assets/0/name")}}" at bounding box center [275, 272] width 352 height 245
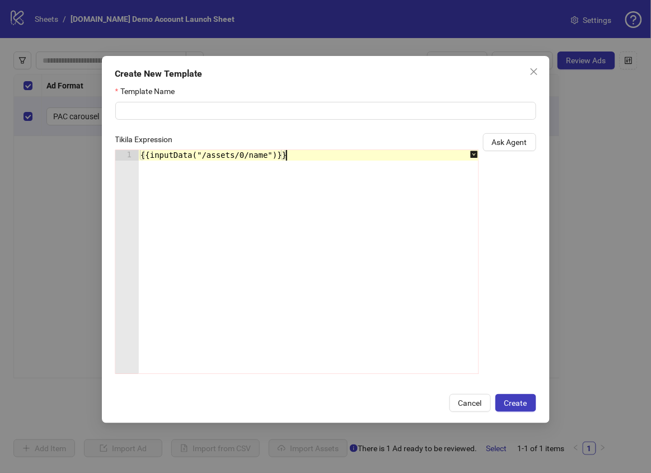
scroll to position [0, 10]
click at [516, 142] on span "Ask Agent" at bounding box center [509, 142] width 35 height 9
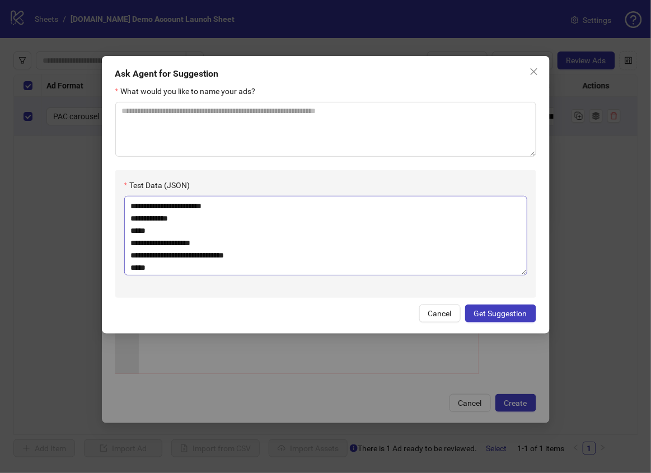
scroll to position [0, 0]
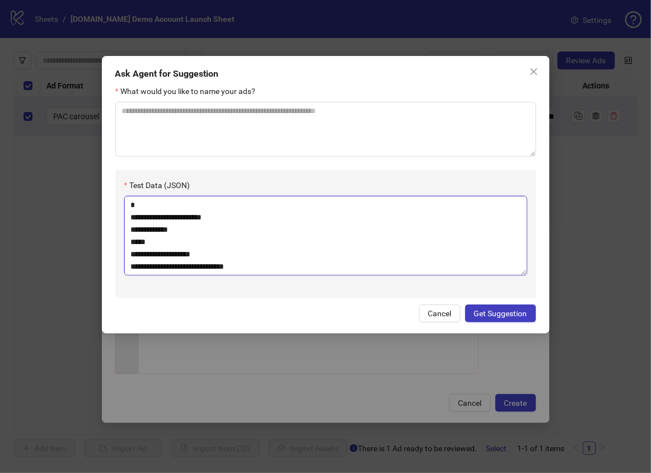
click at [229, 217] on textarea "**********" at bounding box center [325, 235] width 403 height 79
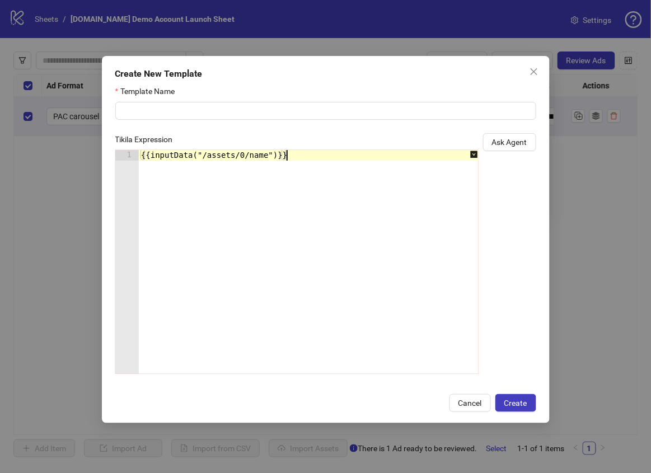
click at [307, 152] on div "{{inputData("/assets/0/name")}}" at bounding box center [315, 272] width 352 height 245
paste textarea "**********"
click at [276, 154] on div "{{inputData("/assets/0/name") {{inputData("/assets/0/name")}}" at bounding box center [315, 272] width 352 height 245
click at [243, 171] on div "{{inputData("/assets/0/name")}}_{{inputData("/assets/0/name")}}" at bounding box center [315, 272] width 352 height 245
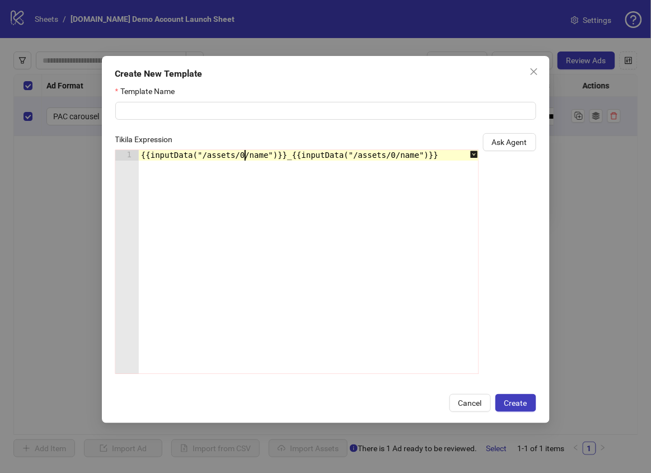
click at [245, 155] on div "{{inputData("/assets/0/name")}}_{{inputData("/assets/0/name")}}" at bounding box center [315, 272] width 352 height 245
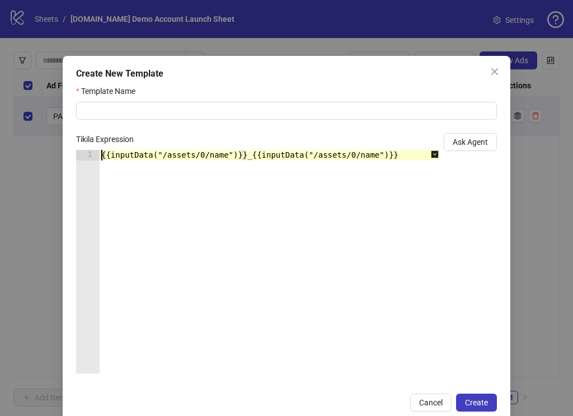
click at [253, 157] on div "{{inputData("/assets/0/name")}}_{{inputData("/assets/0/name")}}" at bounding box center [275, 272] width 352 height 245
click at [248, 152] on div "{{inputData("/assets/0/name")}}_{{inputData("/assets/0/name")}}" at bounding box center [275, 272] width 352 height 245
click at [219, 152] on div "{{inputData("/assets/0/name")}}_{{inputData("/assets/0/name")}}" at bounding box center [275, 272] width 352 height 245
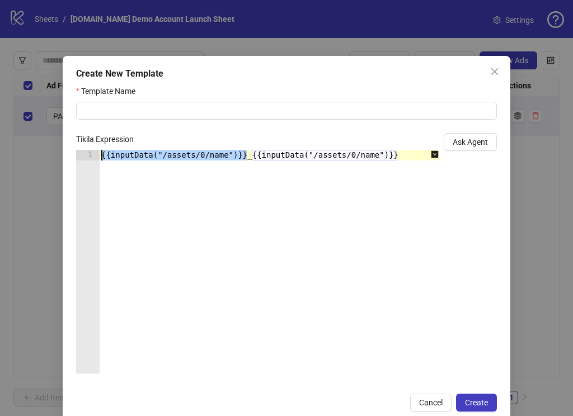
drag, startPoint x: 248, startPoint y: 155, endPoint x: 102, endPoint y: 153, distance: 146.0
click at [101, 153] on div "{{inputData("/assets/0/name")}}_{{inputData("/assets/0/name")}}" at bounding box center [275, 272] width 352 height 245
click at [279, 157] on div "{{inputData("/assets/0/name")}}_{{inputData("/assets/0/name")}}" at bounding box center [275, 272] width 352 height 245
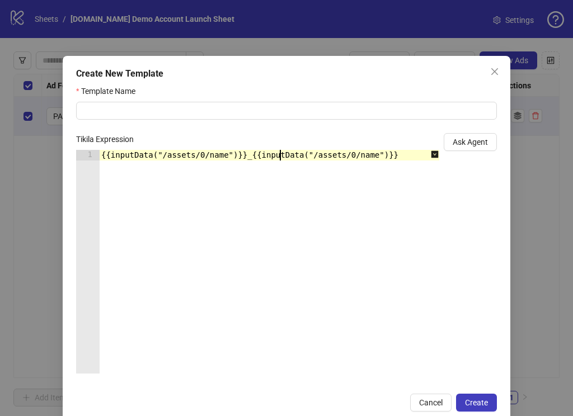
type textarea "**********"
click at [396, 149] on div "Tikila Expression" at bounding box center [257, 141] width 363 height 17
click at [400, 154] on div "{{inputData("/assets/0/name")}}_{{inputData("/assets/0/name")}}" at bounding box center [275, 272] width 352 height 245
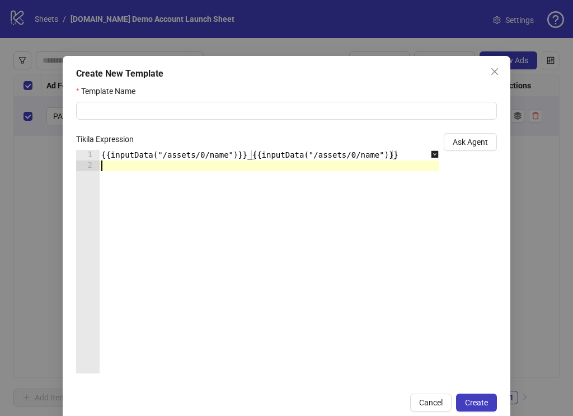
scroll to position [0, 0]
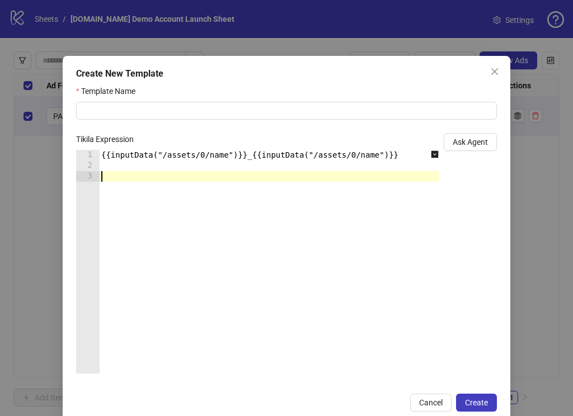
click at [160, 187] on div "{{inputData("/assets/0/name")}}_{{inputData("/assets/0/name")}}" at bounding box center [275, 272] width 352 height 245
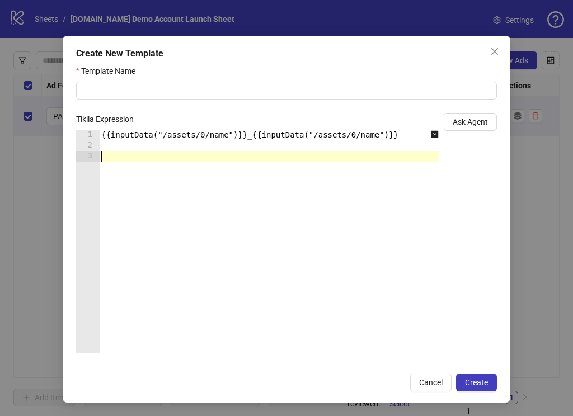
click at [192, 225] on div "{{inputData("/assets/0/name")}}_{{inputData("/assets/0/name")}}" at bounding box center [275, 252] width 352 height 245
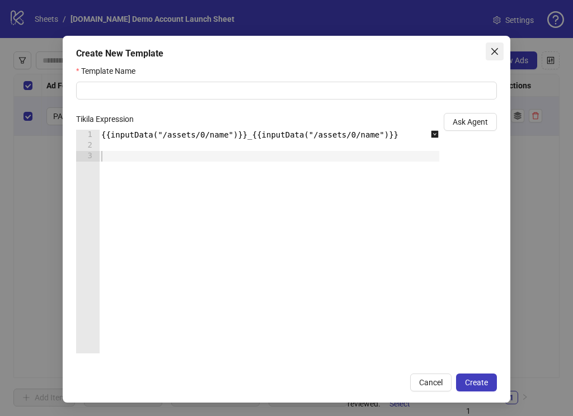
click at [494, 48] on icon "close" at bounding box center [494, 51] width 9 height 9
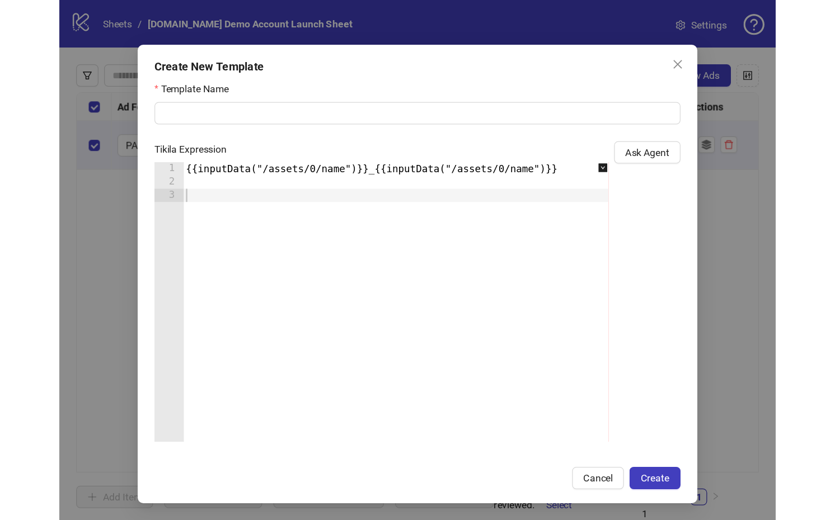
scroll to position [0, 0]
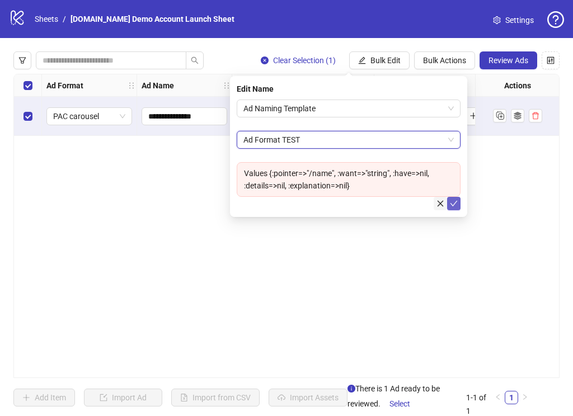
click at [438, 204] on icon "close" at bounding box center [440, 204] width 8 height 8
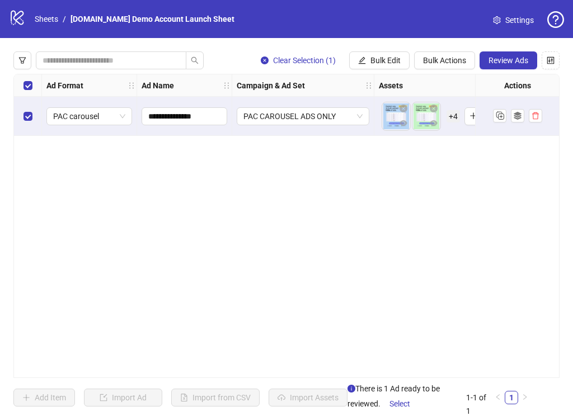
click at [293, 203] on div "**********" at bounding box center [286, 226] width 546 height 304
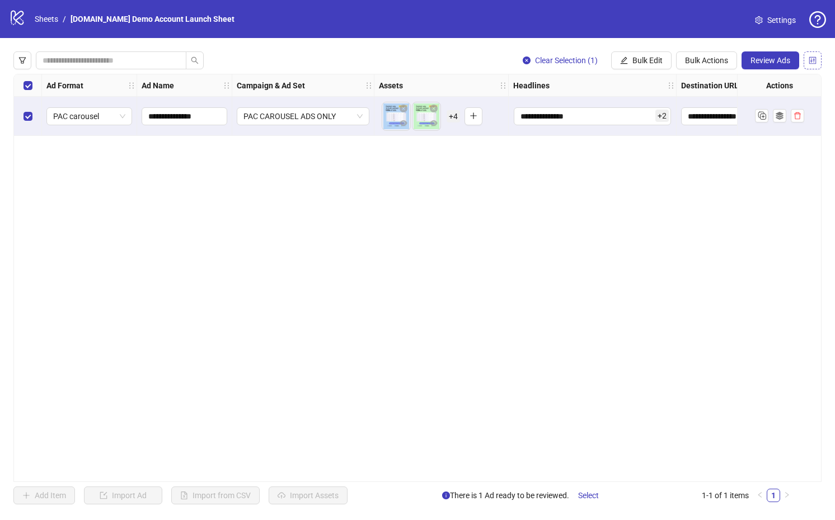
click at [715, 58] on icon "control" at bounding box center [812, 60] width 8 height 8
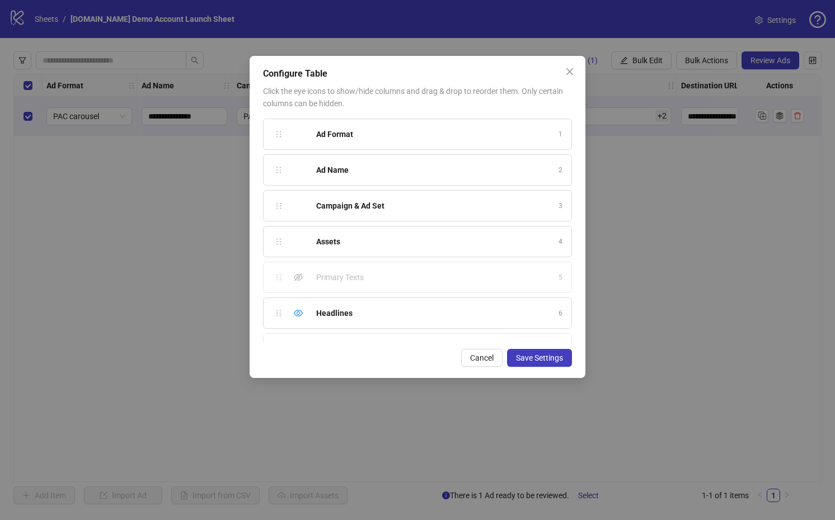
scroll to position [349, 0]
click at [569, 74] on icon "close" at bounding box center [569, 71] width 9 height 9
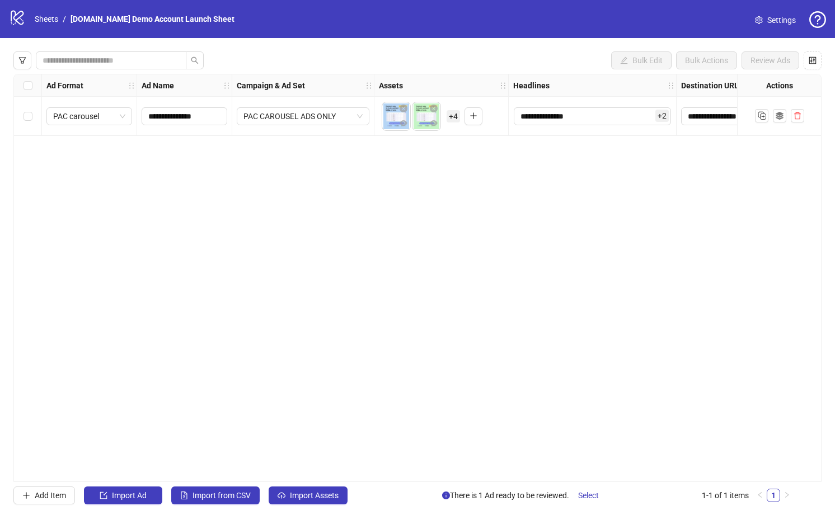
click at [453, 183] on div "**********" at bounding box center [417, 278] width 808 height 408
click at [715, 58] on icon "control" at bounding box center [812, 60] width 8 height 8
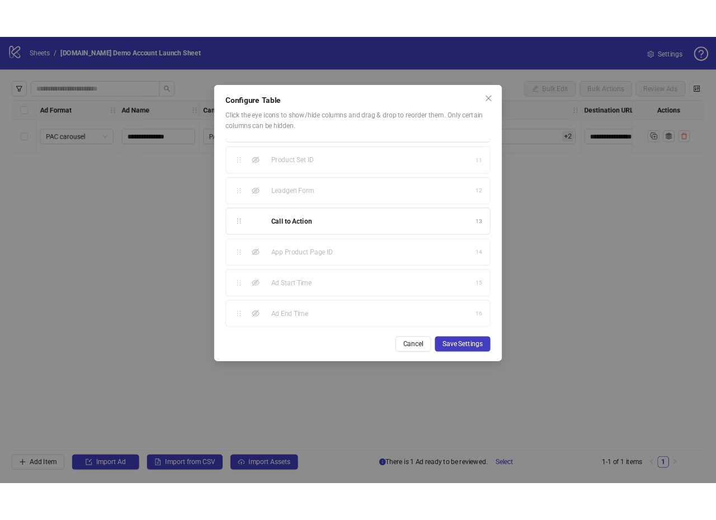
scroll to position [0, 0]
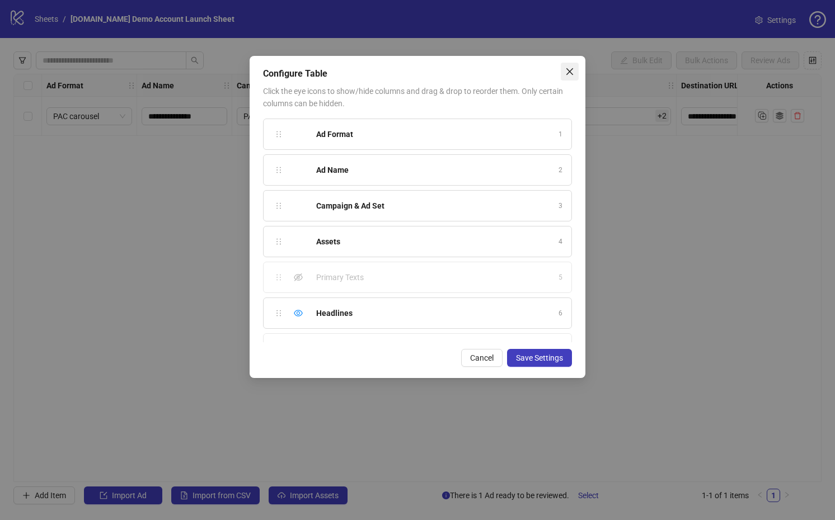
click at [569, 71] on icon "close" at bounding box center [569, 71] width 7 height 7
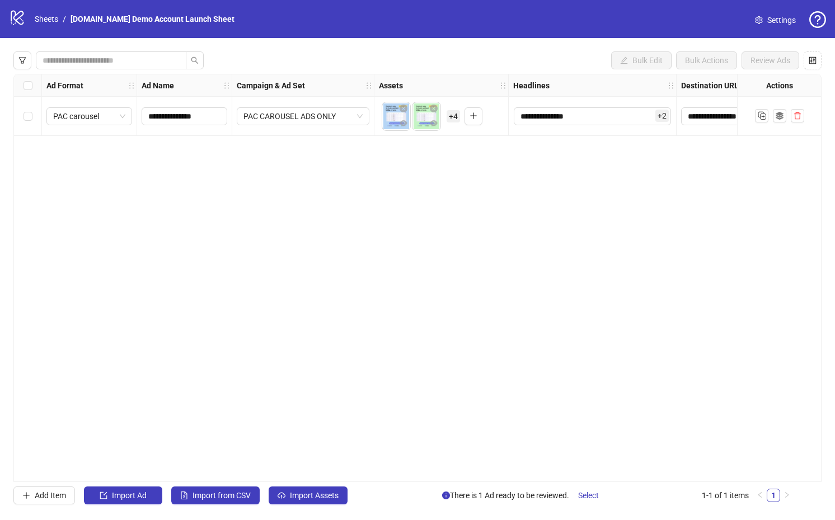
click at [506, 308] on div "**********" at bounding box center [417, 278] width 808 height 408
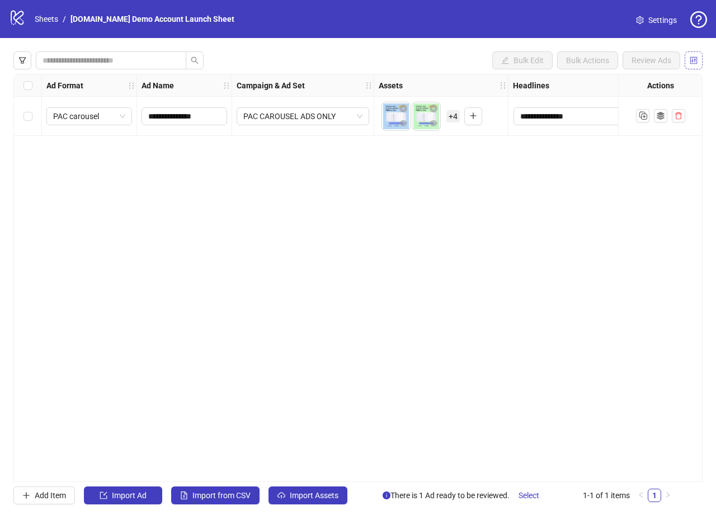
click at [696, 65] on button "button" at bounding box center [694, 60] width 18 height 18
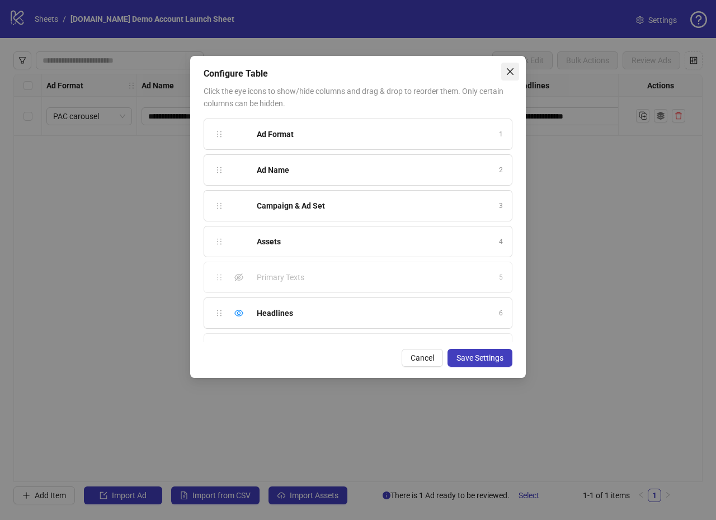
click at [511, 72] on icon "close" at bounding box center [510, 71] width 7 height 7
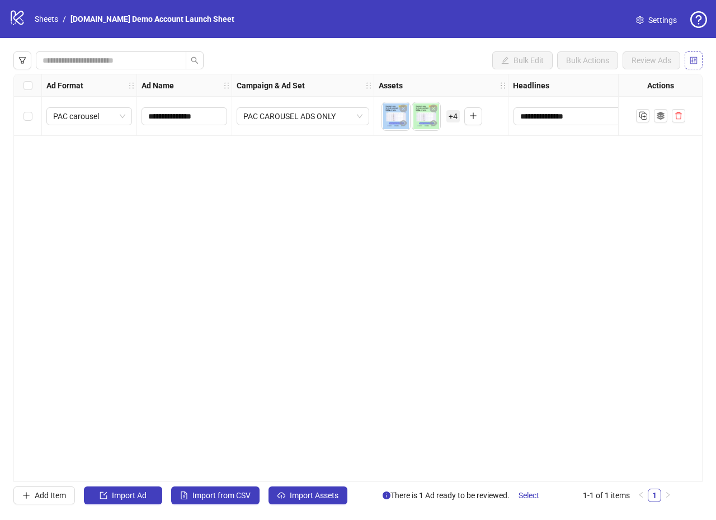
click at [691, 58] on icon "control" at bounding box center [694, 60] width 8 height 8
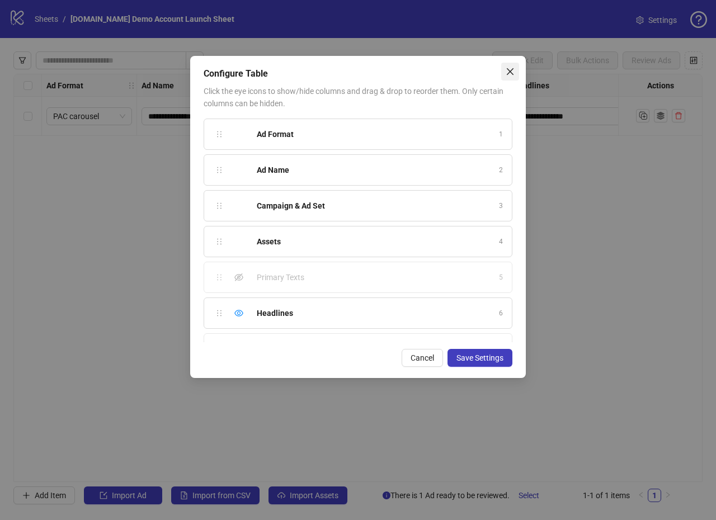
click at [509, 70] on icon "close" at bounding box center [510, 71] width 7 height 7
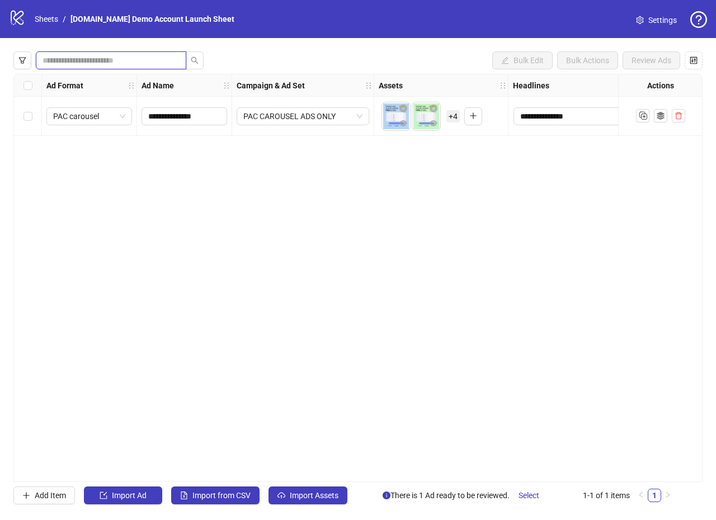
click at [133, 60] on input "search" at bounding box center [107, 60] width 128 height 12
click at [121, 54] on input "**********" at bounding box center [107, 60] width 128 height 12
drag, startPoint x: 89, startPoint y: 60, endPoint x: 122, endPoint y: 59, distance: 33.0
click at [122, 59] on input "**********" at bounding box center [107, 60] width 128 height 12
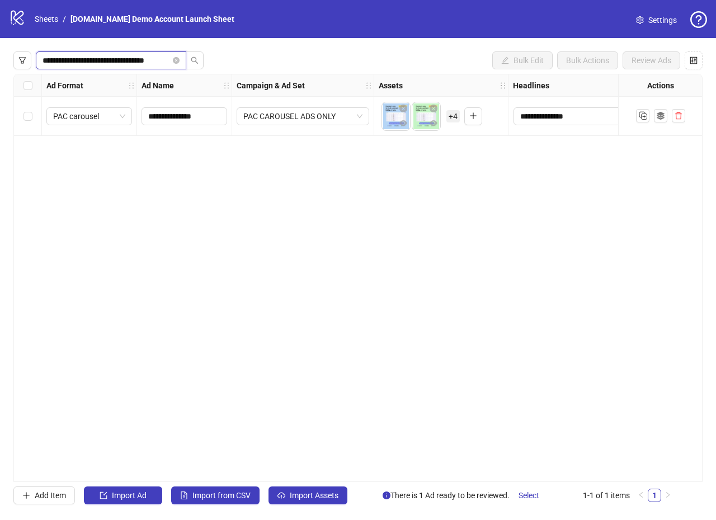
click at [122, 59] on input "**********" at bounding box center [107, 60] width 128 height 12
click at [135, 65] on input "**********" at bounding box center [107, 60] width 128 height 12
type input "**********"
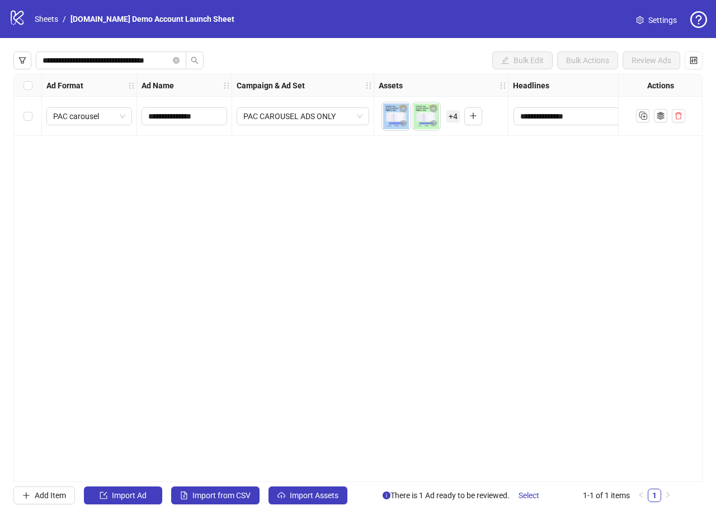
click at [219, 45] on div "**********" at bounding box center [358, 278] width 716 height 480
click at [47, 18] on link "Sheets" at bounding box center [46, 19] width 28 height 12
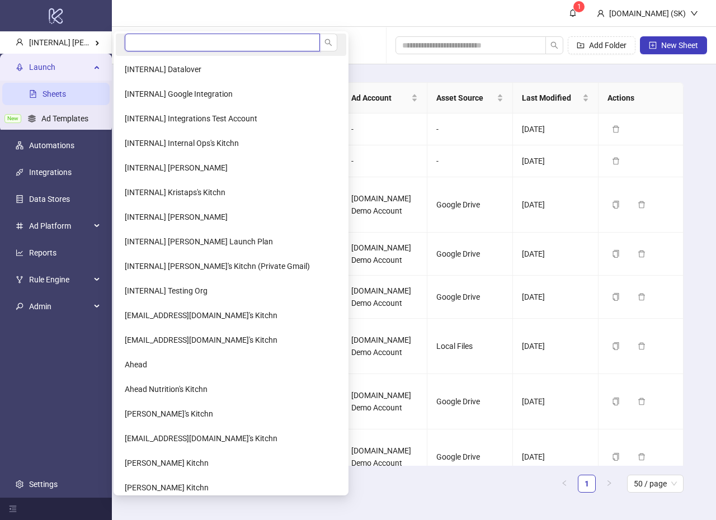
click at [186, 44] on input "search" at bounding box center [222, 43] width 195 height 18
click at [148, 41] on input "search" at bounding box center [222, 43] width 195 height 18
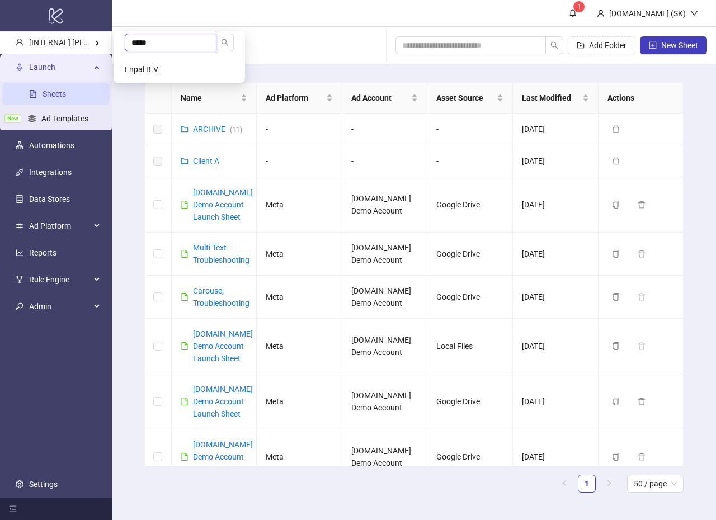
type input "*****"
click at [162, 66] on li "Enpal B.V." at bounding box center [179, 69] width 127 height 22
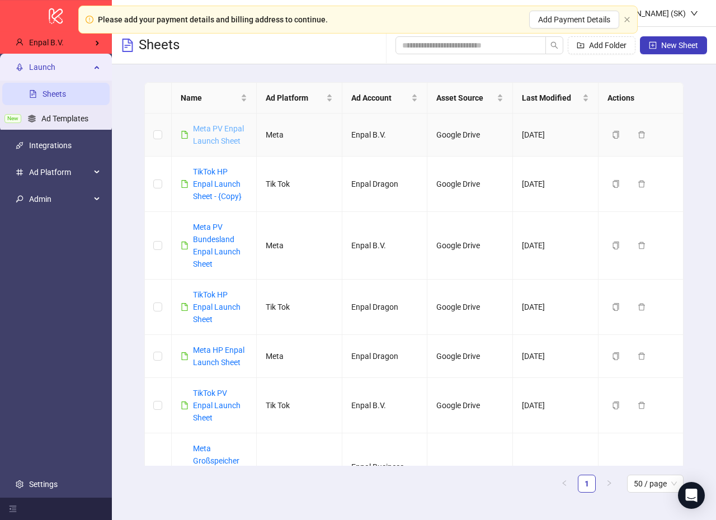
click at [226, 130] on link "Meta PV Enpal Launch Sheet" at bounding box center [218, 134] width 51 height 21
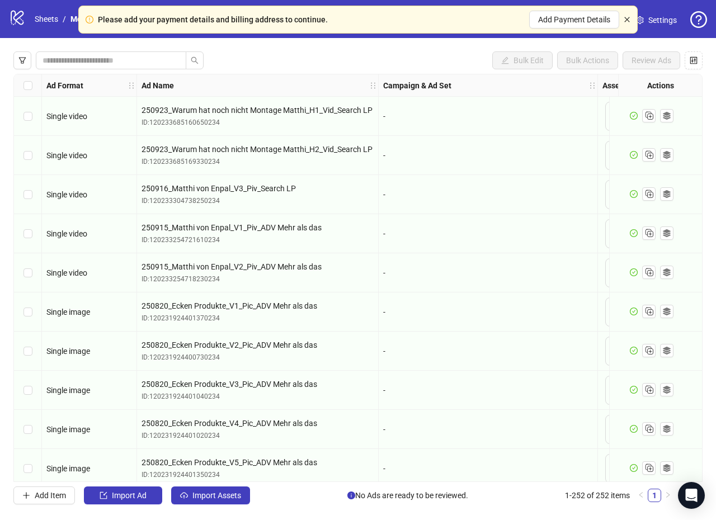
click at [625, 20] on icon "close" at bounding box center [627, 19] width 7 height 7
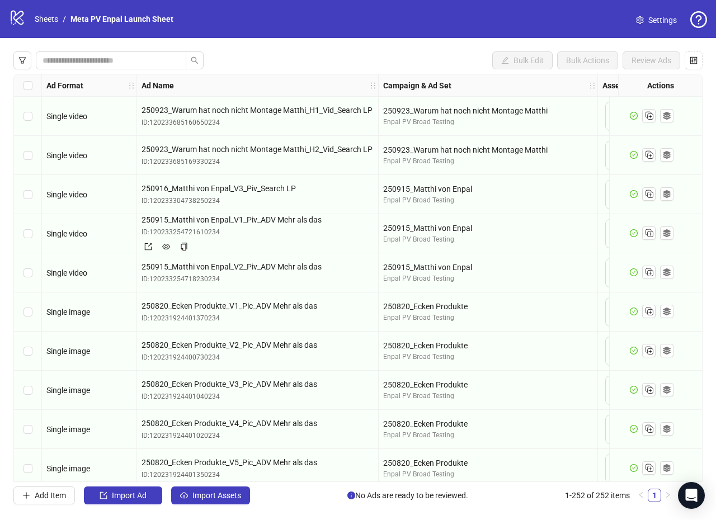
click at [248, 221] on span "250915_Matthi von Enpal_V1_Piv_ADV Mehr als das" at bounding box center [258, 220] width 232 height 12
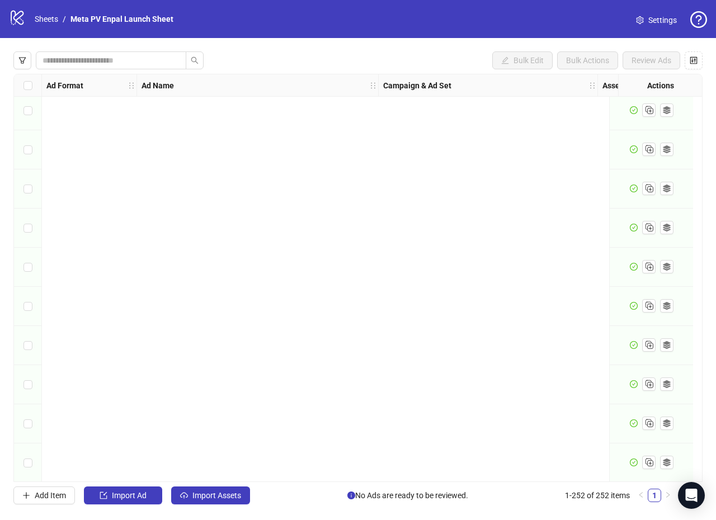
scroll to position [957, 0]
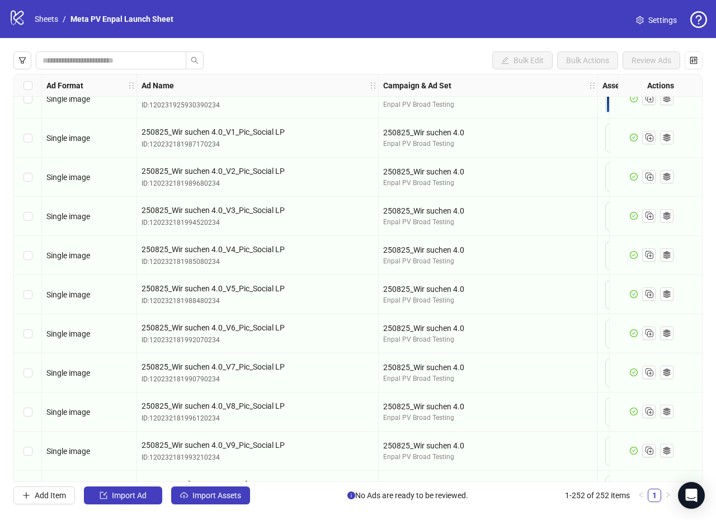
click at [295, 21] on div "logo/logo-mobile Sheets / Meta PV Enpal Launch Sheet Settings" at bounding box center [358, 19] width 698 height 20
